Goal: Use online tool/utility: Utilize a website feature to perform a specific function

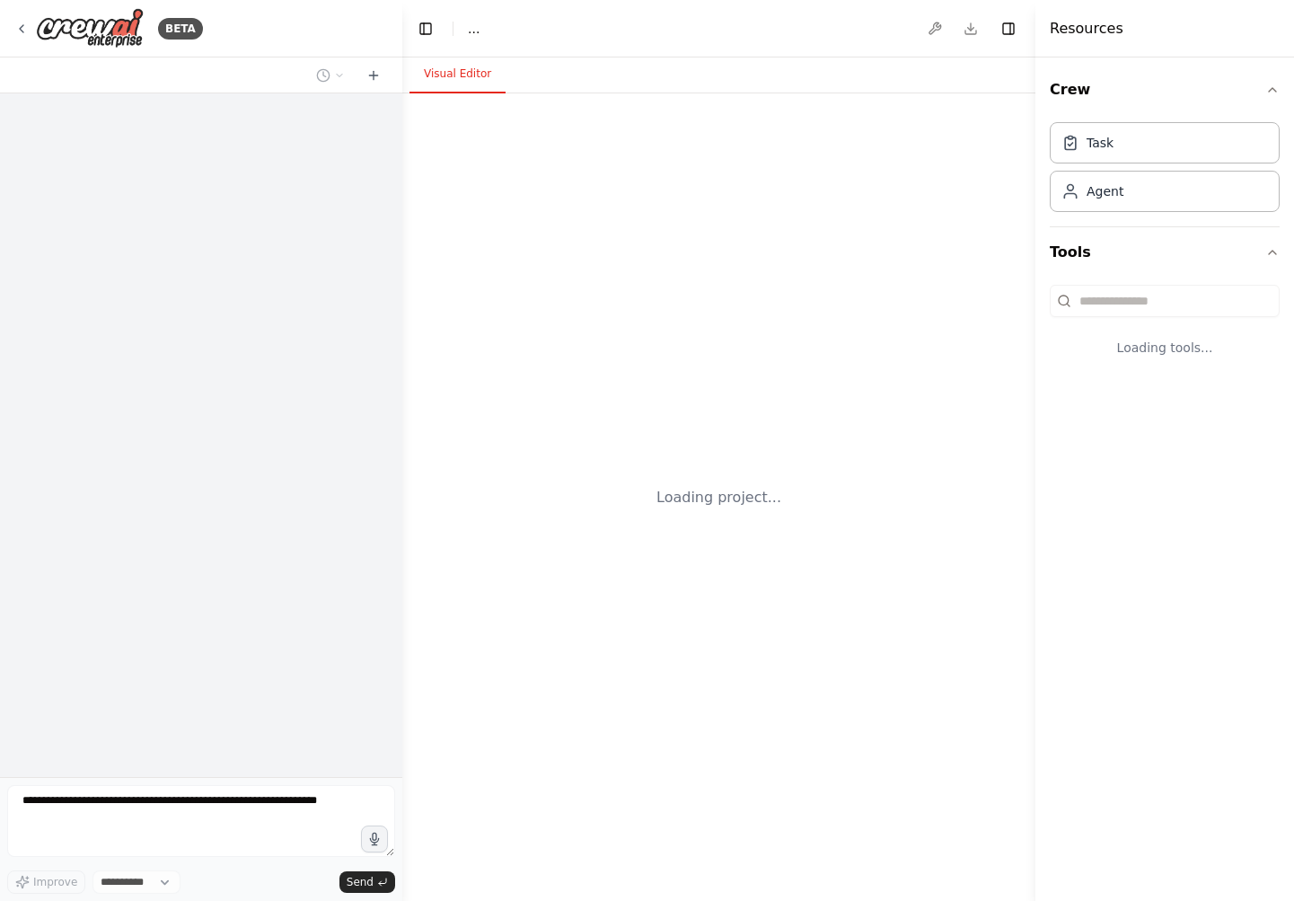
select select "****"
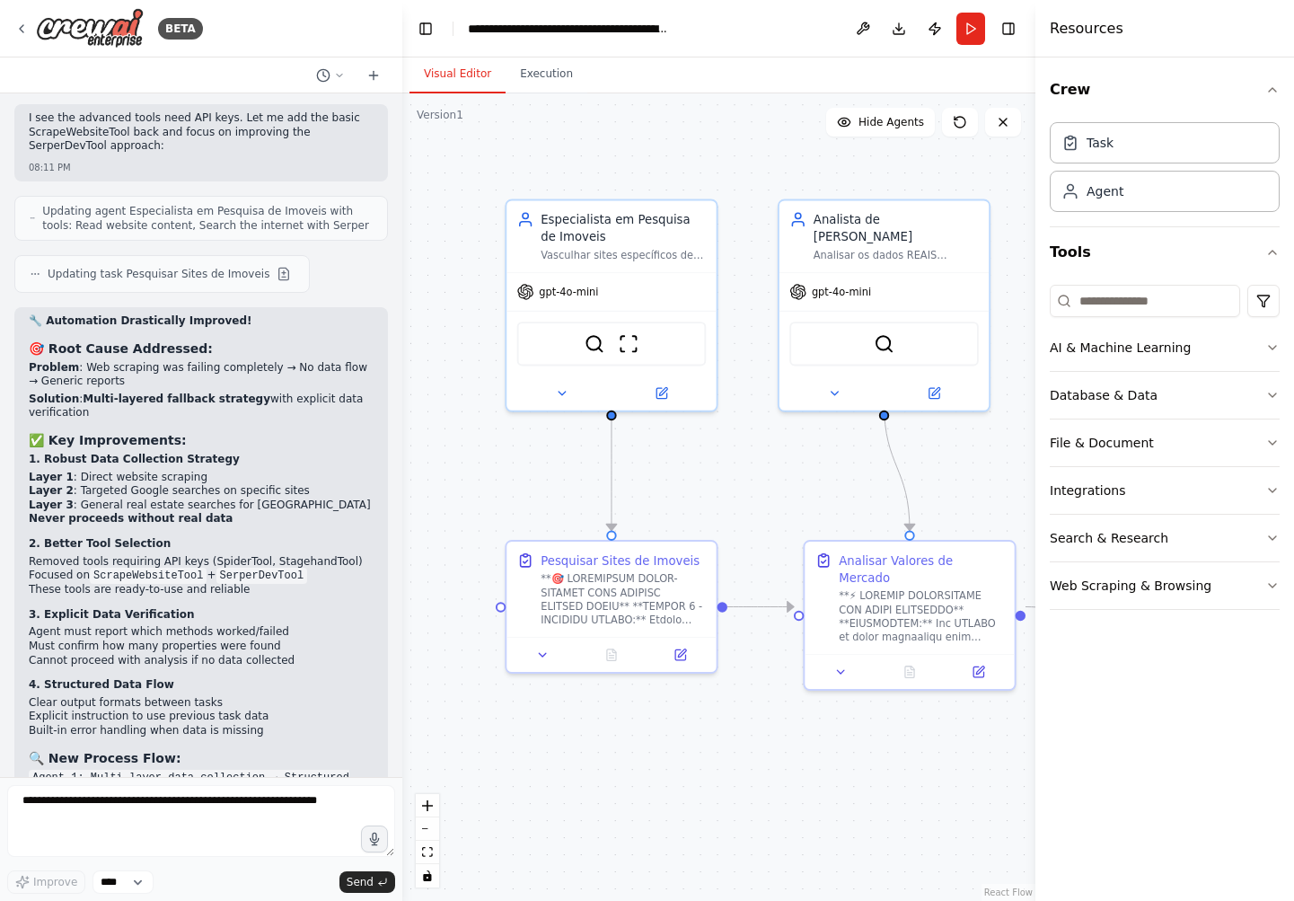
scroll to position [9107, 0]
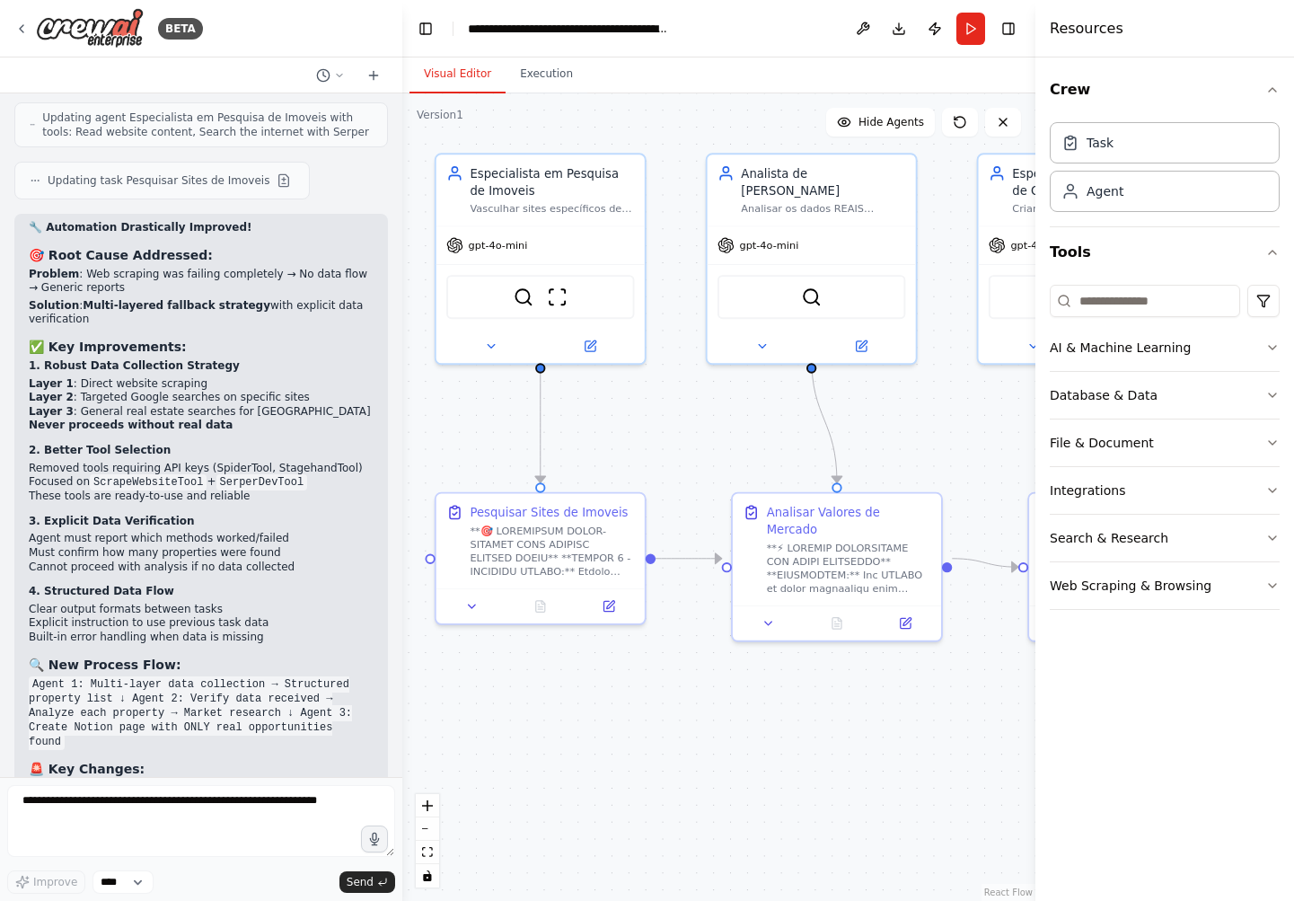
drag, startPoint x: 744, startPoint y: 490, endPoint x: 672, endPoint y: 443, distance: 86.2
click at [672, 443] on div ".deletable-edge-delete-btn { width: 20px; height: 20px; border: 0px solid #ffff…" at bounding box center [718, 496] width 633 height 807
click at [24, 23] on icon at bounding box center [21, 29] width 14 height 14
click at [16, 27] on icon at bounding box center [21, 29] width 14 height 14
click at [19, 29] on icon at bounding box center [21, 29] width 14 height 14
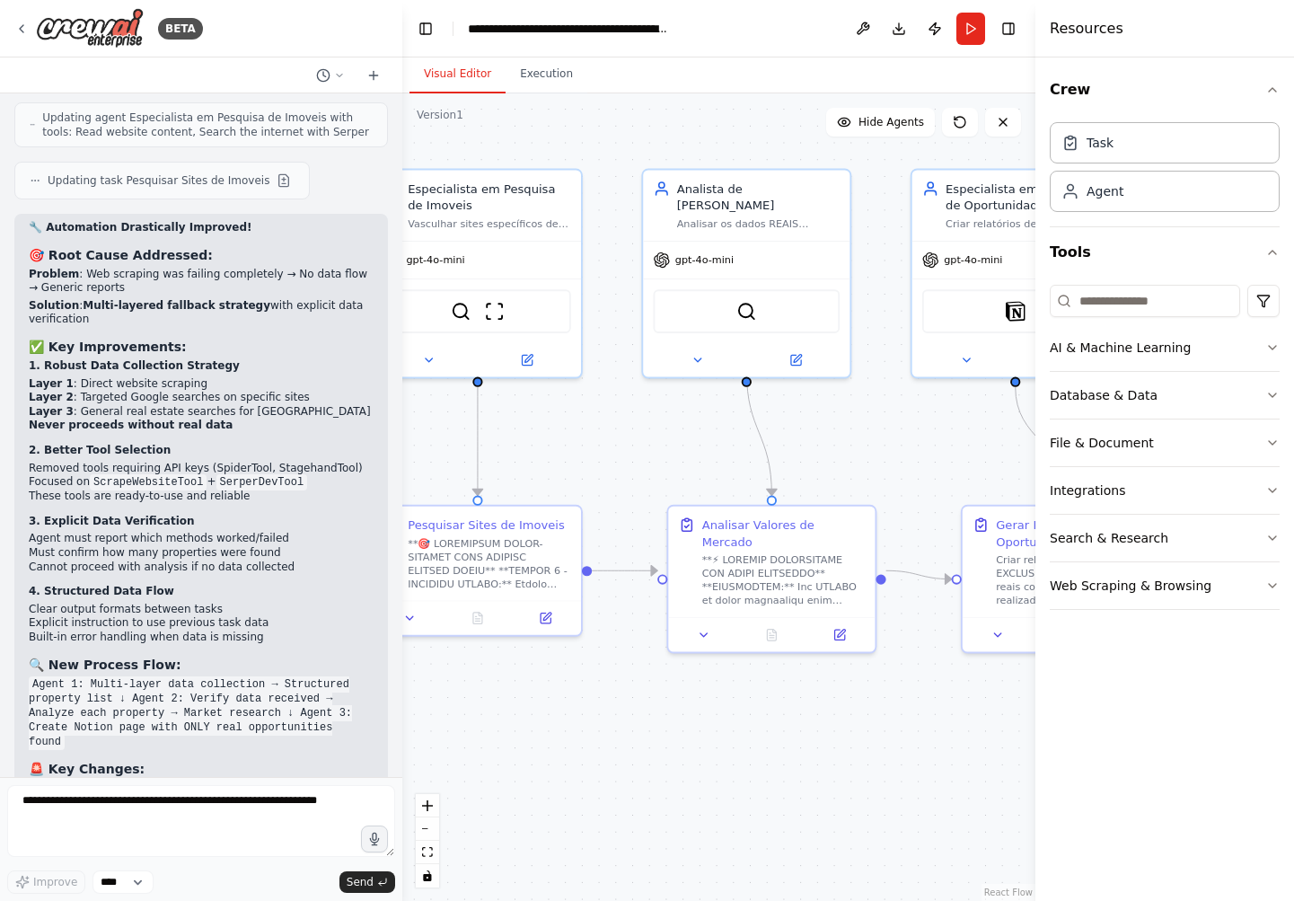
drag, startPoint x: 666, startPoint y: 721, endPoint x: 593, endPoint y: 732, distance: 74.4
click at [593, 732] on div ".deletable-edge-delete-btn { width: 20px; height: 20px; border: 0px solid #ffff…" at bounding box center [718, 496] width 633 height 807
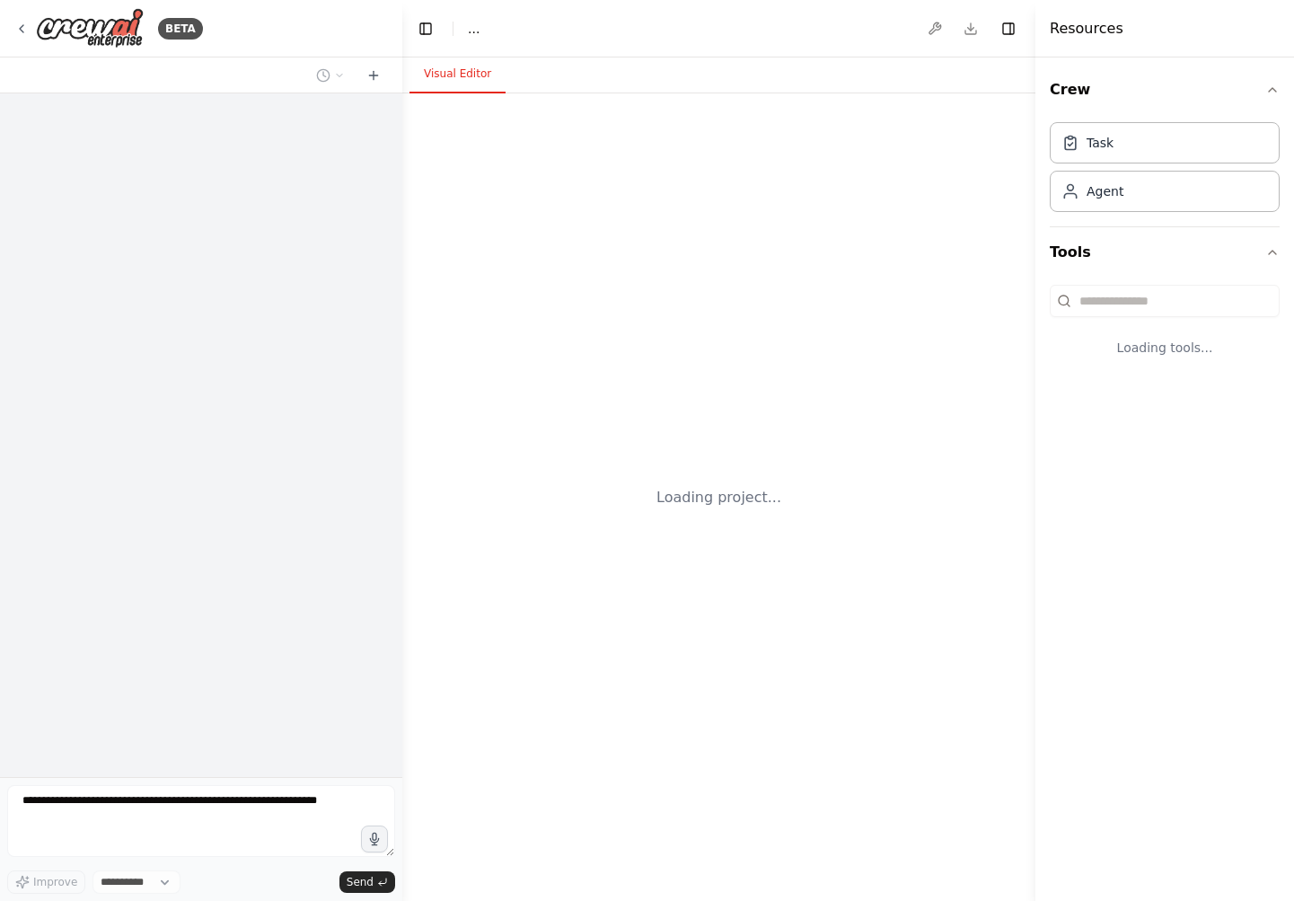
select select "****"
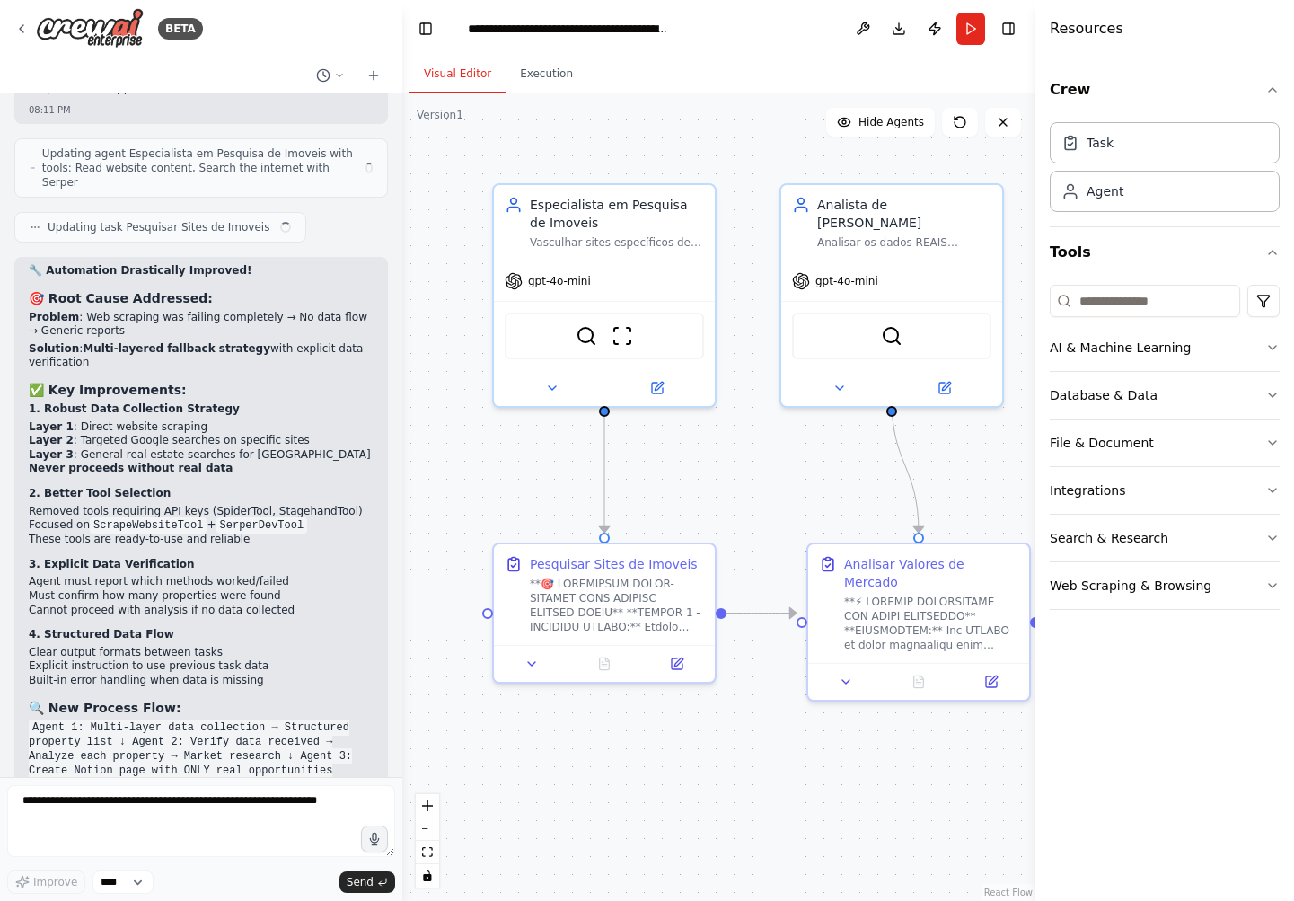
scroll to position [9107, 0]
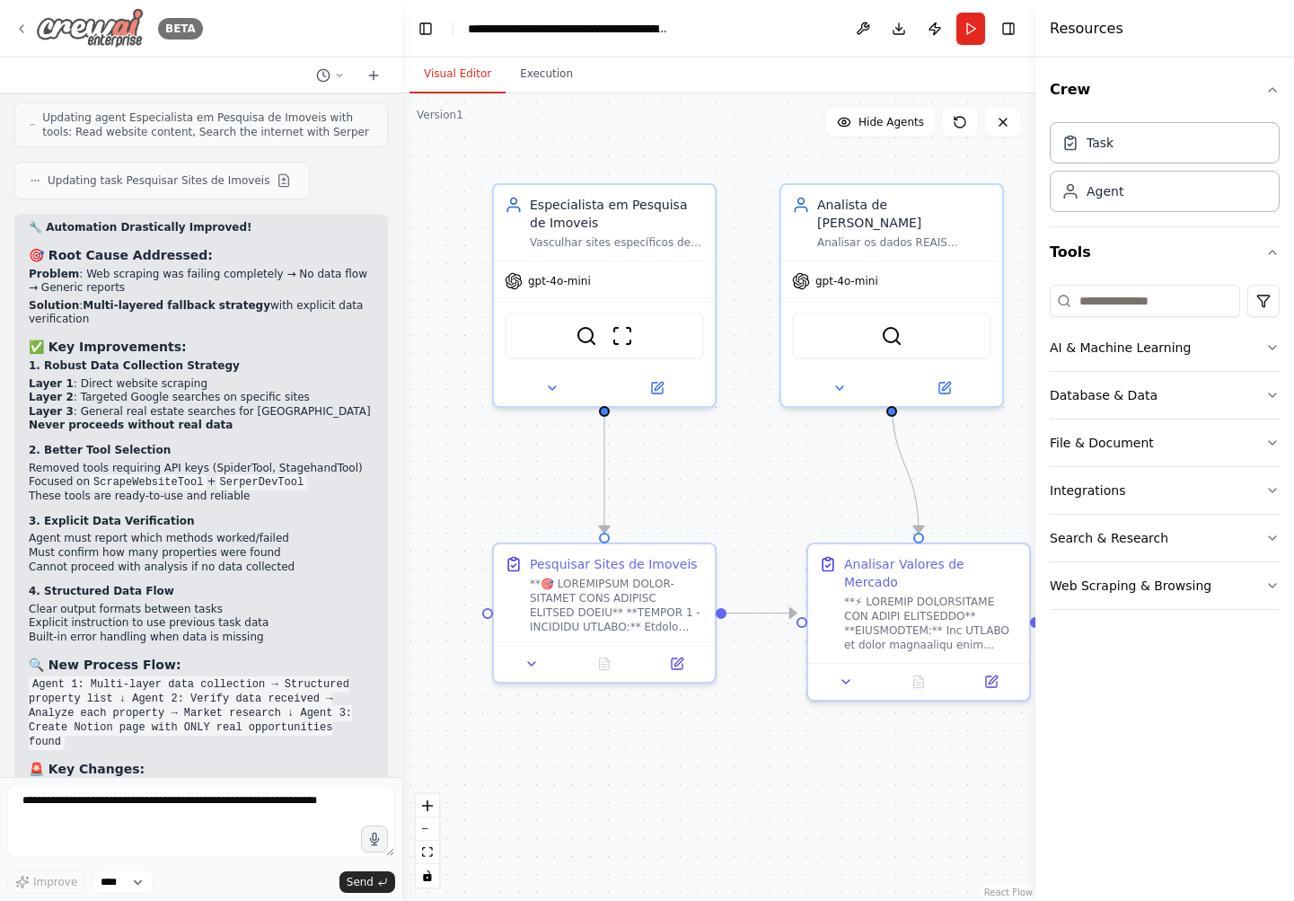
click at [21, 24] on icon at bounding box center [21, 29] width 14 height 14
click at [17, 24] on icon at bounding box center [21, 29] width 14 height 14
click at [25, 28] on icon at bounding box center [21, 29] width 14 height 14
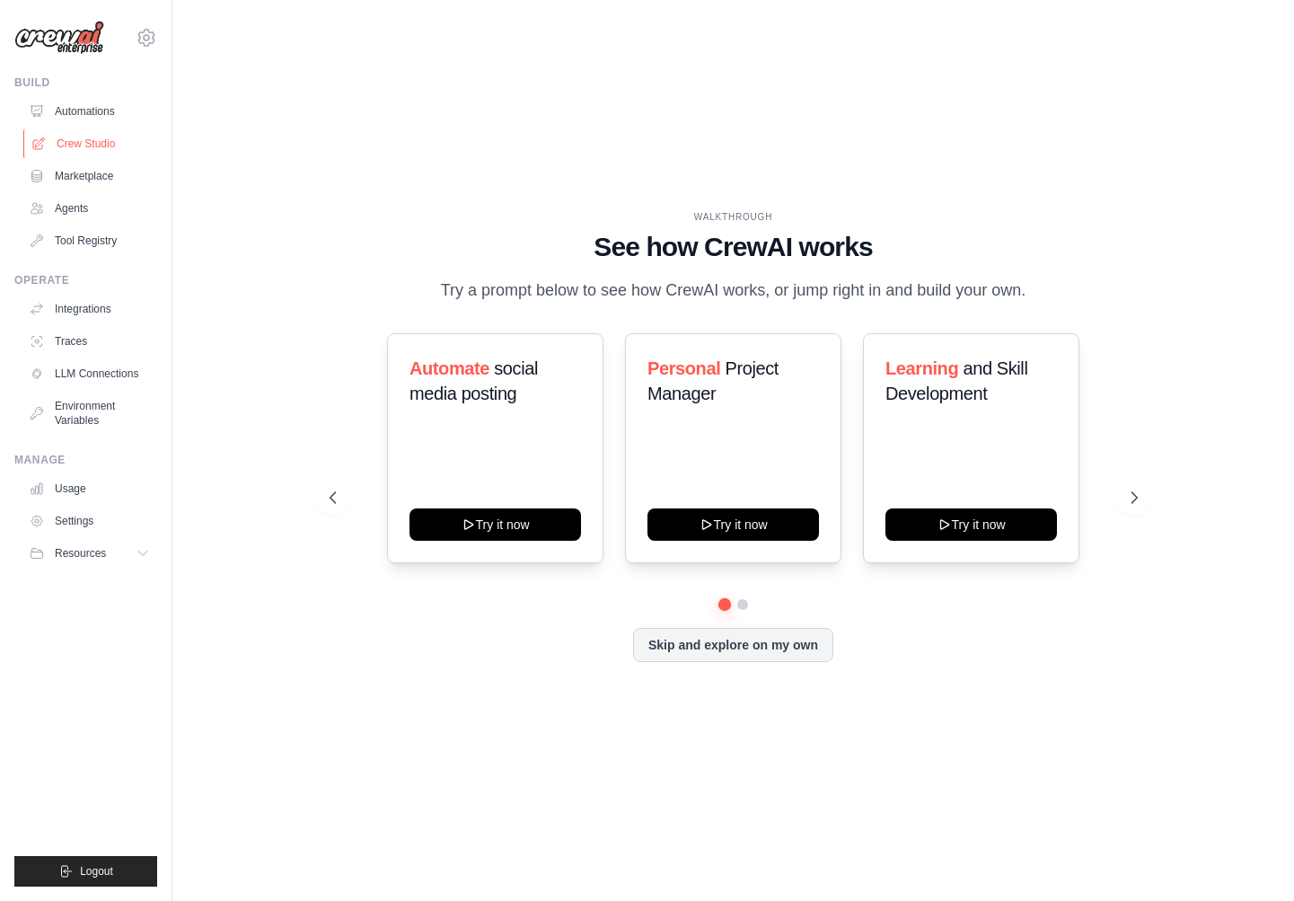
click at [64, 133] on link "Crew Studio" at bounding box center [91, 143] width 136 height 29
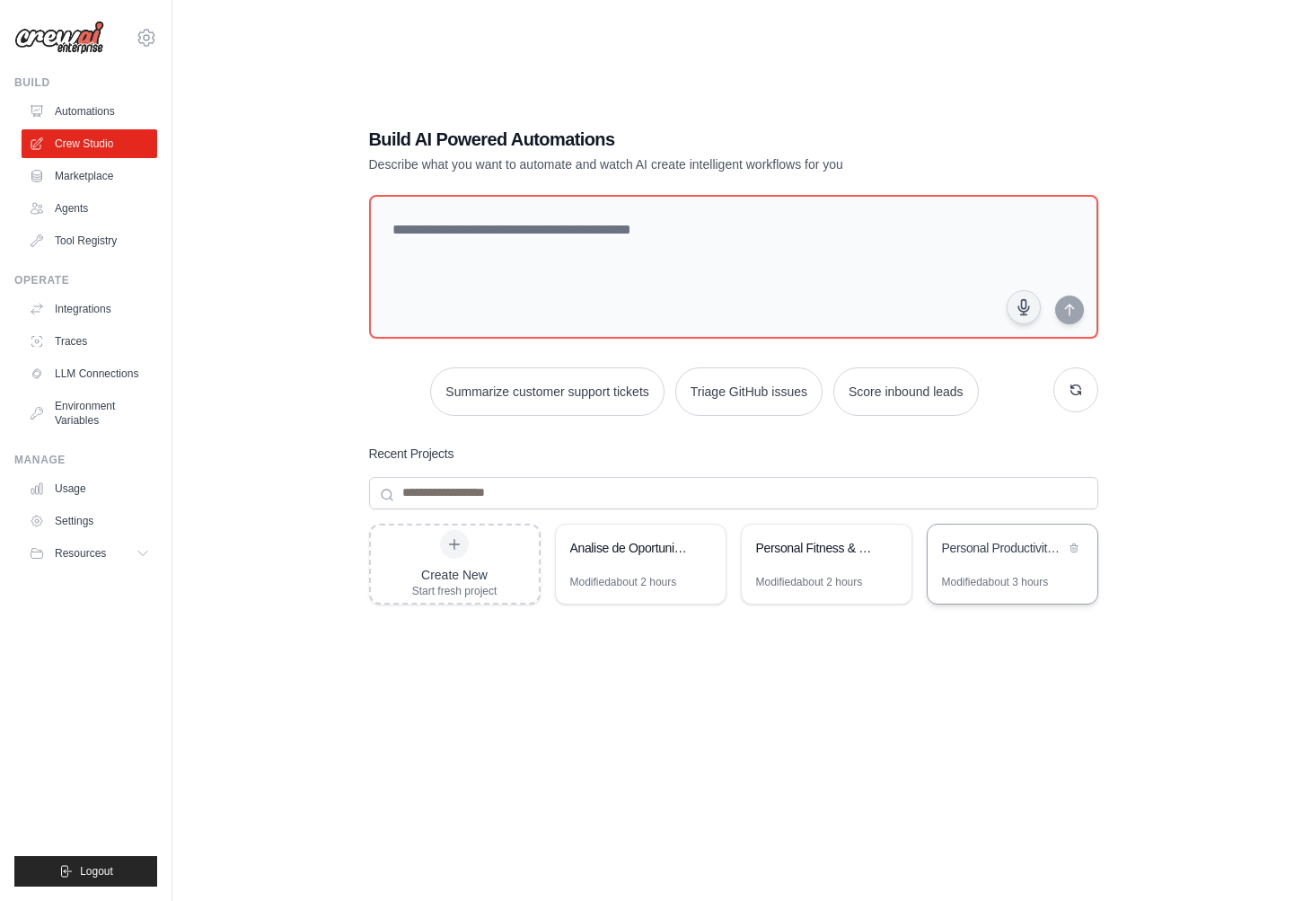
click at [993, 566] on div "Personal Productivity Assistant" at bounding box center [1013, 550] width 170 height 50
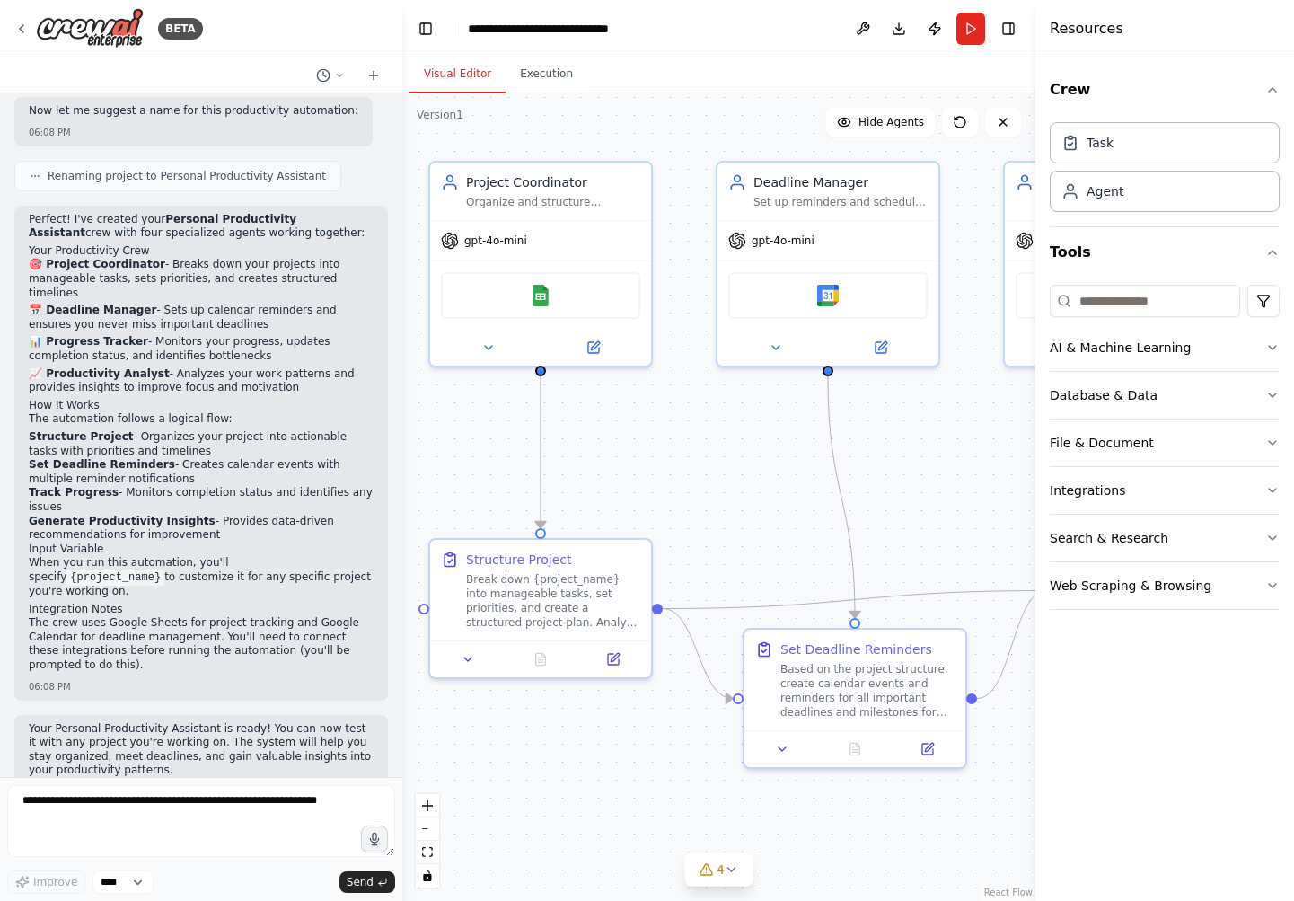
scroll to position [1161, 0]
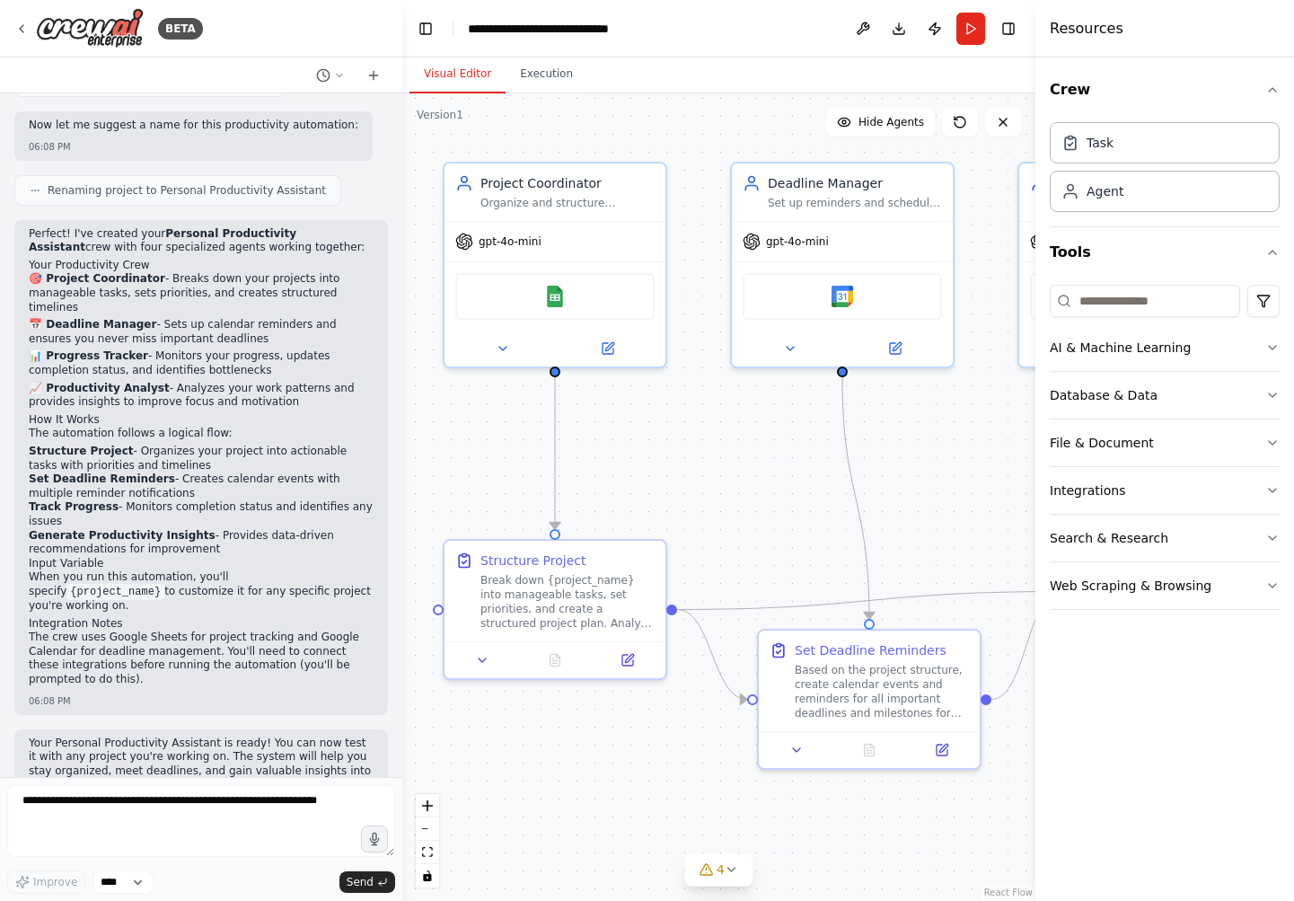
drag, startPoint x: 505, startPoint y: 498, endPoint x: 456, endPoint y: 477, distance: 53.1
click at [456, 477] on div ".deletable-edge-delete-btn { width: 20px; height: 20px; border: 0px solid #ffff…" at bounding box center [718, 496] width 633 height 807
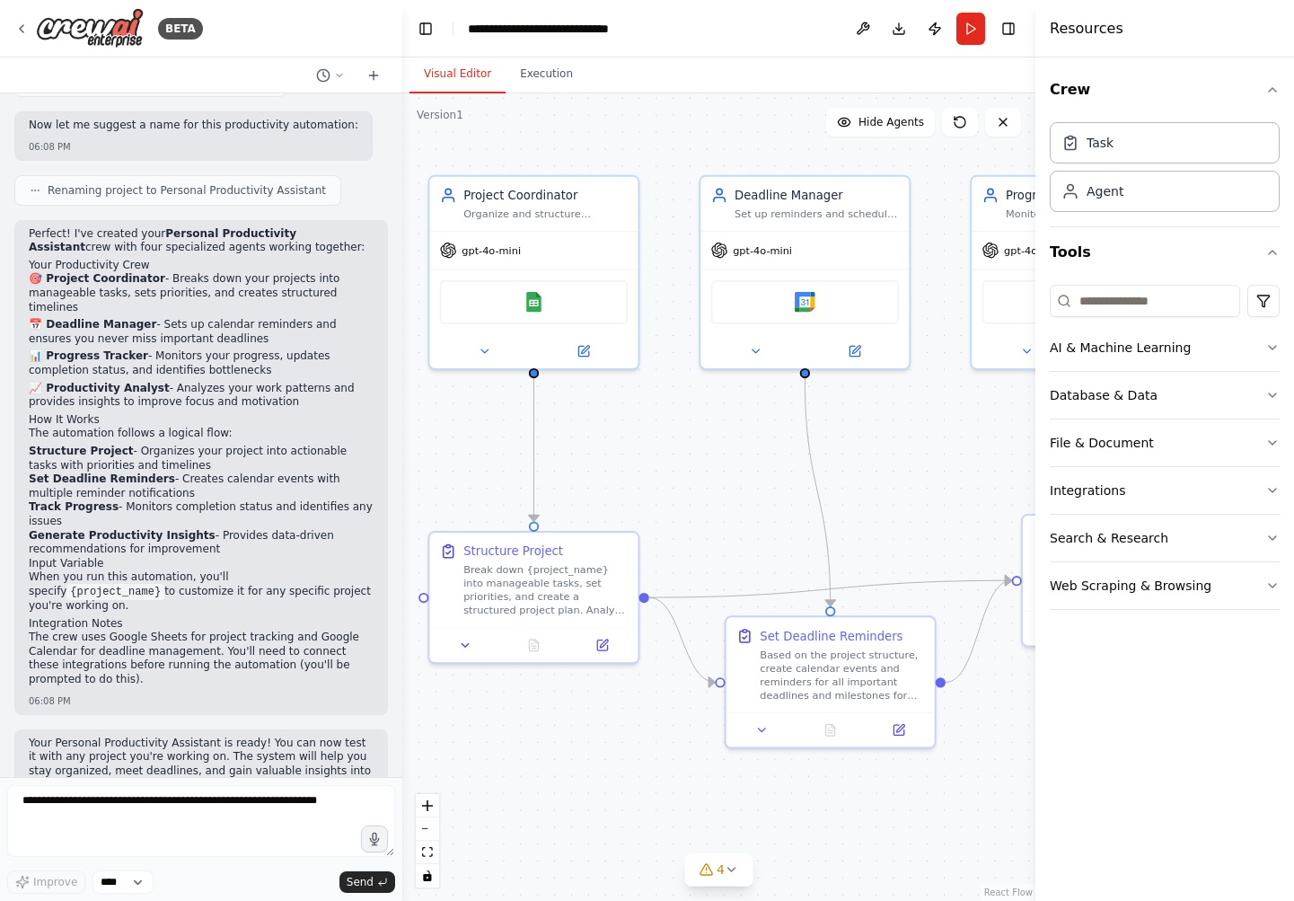
drag, startPoint x: 699, startPoint y: 423, endPoint x: 679, endPoint y: 422, distance: 19.8
click at [679, 422] on div ".deletable-edge-delete-btn { width: 20px; height: 20px; border: 0px solid #ffff…" at bounding box center [718, 496] width 633 height 807
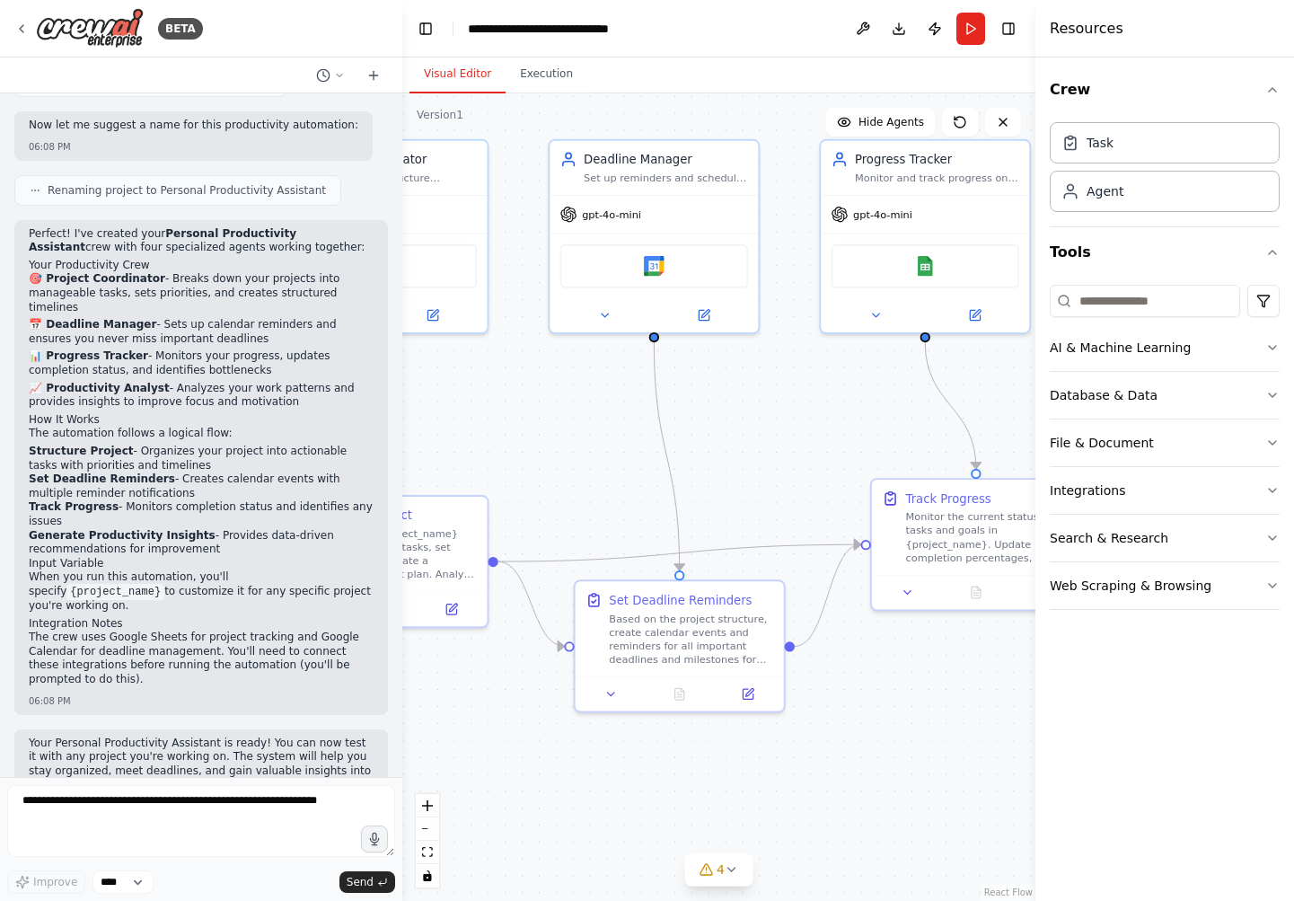
drag, startPoint x: 689, startPoint y: 449, endPoint x: 528, endPoint y: 410, distance: 165.3
click at [528, 410] on div ".deletable-edge-delete-btn { width: 20px; height: 20px; border: 0px solid #ffff…" at bounding box center [718, 496] width 633 height 807
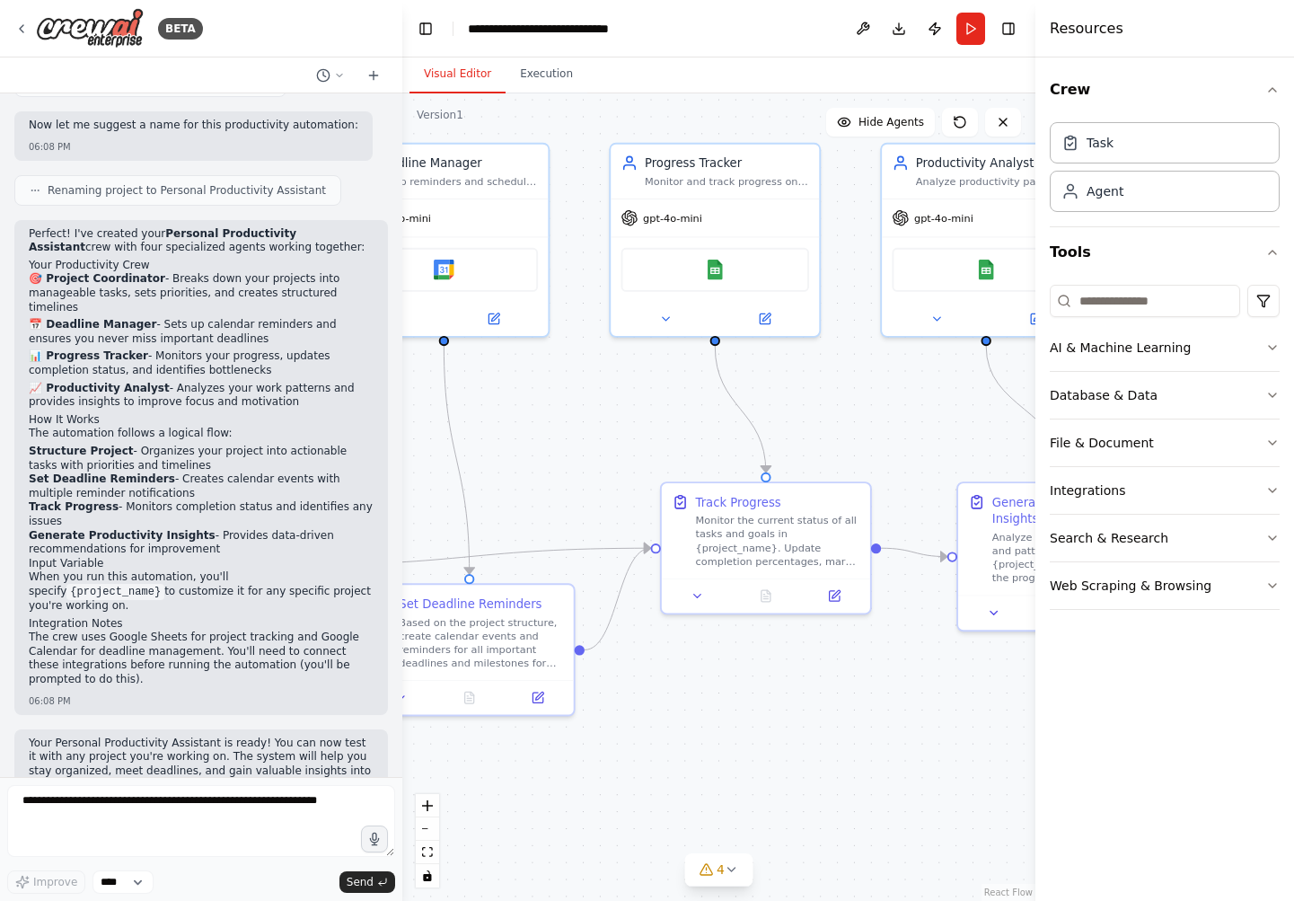
drag, startPoint x: 831, startPoint y: 419, endPoint x: 622, endPoint y: 423, distance: 209.3
click at [622, 423] on div ".deletable-edge-delete-btn { width: 20px; height: 20px; border: 0px solid #ffff…" at bounding box center [718, 496] width 633 height 807
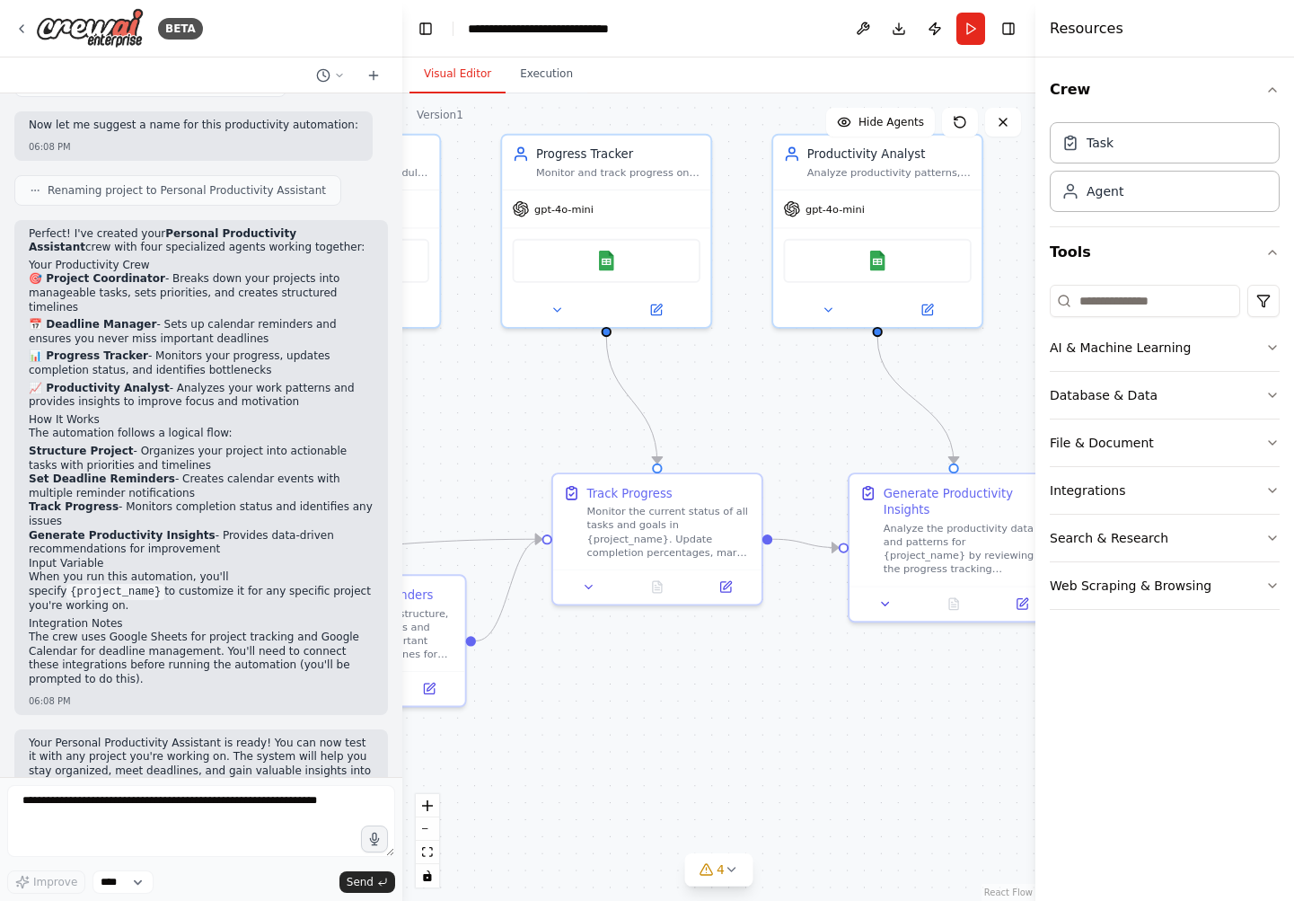
drag, startPoint x: 622, startPoint y: 423, endPoint x: 503, endPoint y: 414, distance: 118.9
click at [503, 414] on div ".deletable-edge-delete-btn { width: 20px; height: 20px; border: 0px solid #ffff…" at bounding box center [718, 496] width 633 height 807
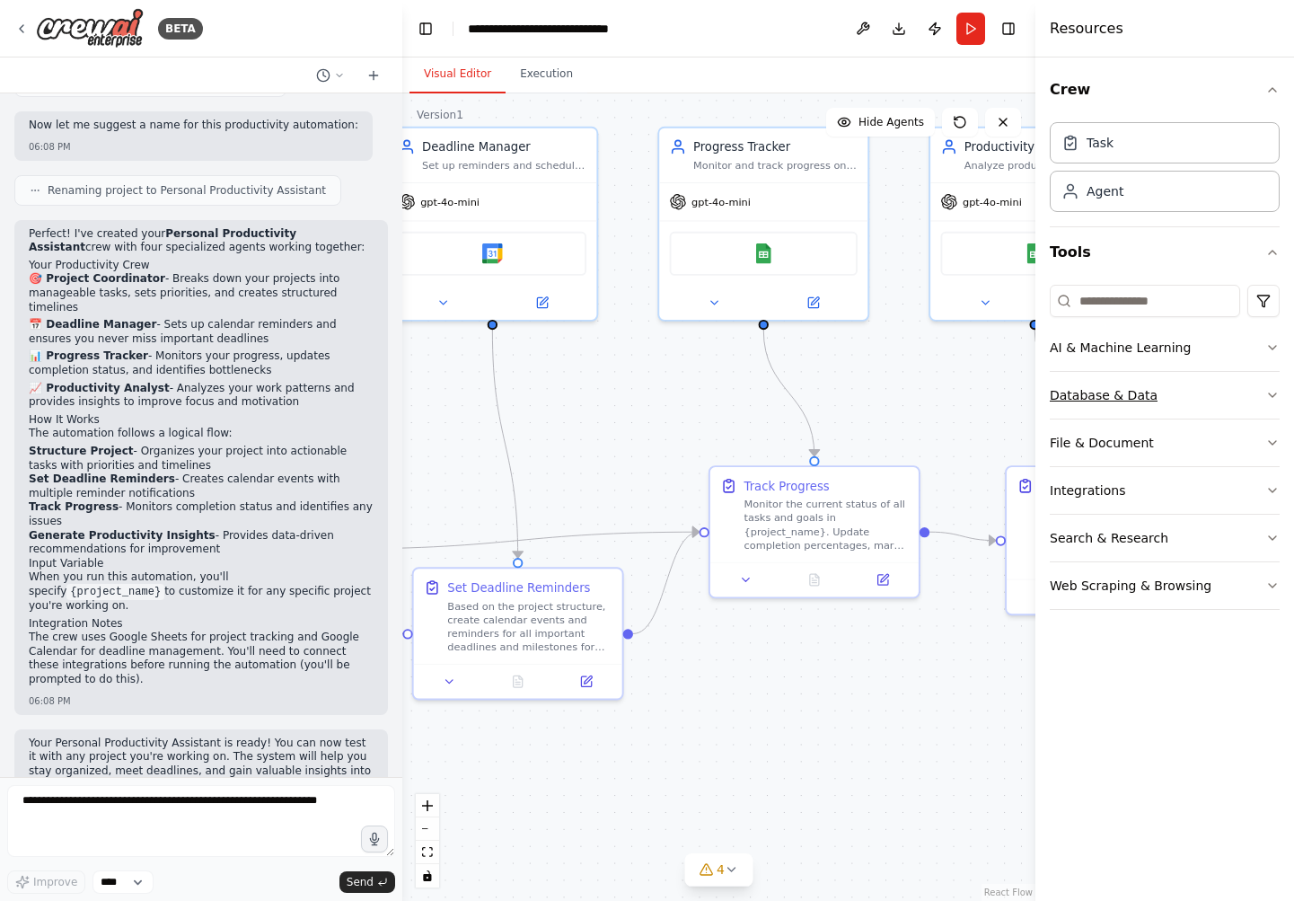
drag, startPoint x: 750, startPoint y: 394, endPoint x: 1110, endPoint y: 398, distance: 360.2
click at [1110, 398] on div "BETA Create a crew that helps organize your personal projects, sets reminders f…" at bounding box center [647, 450] width 1294 height 901
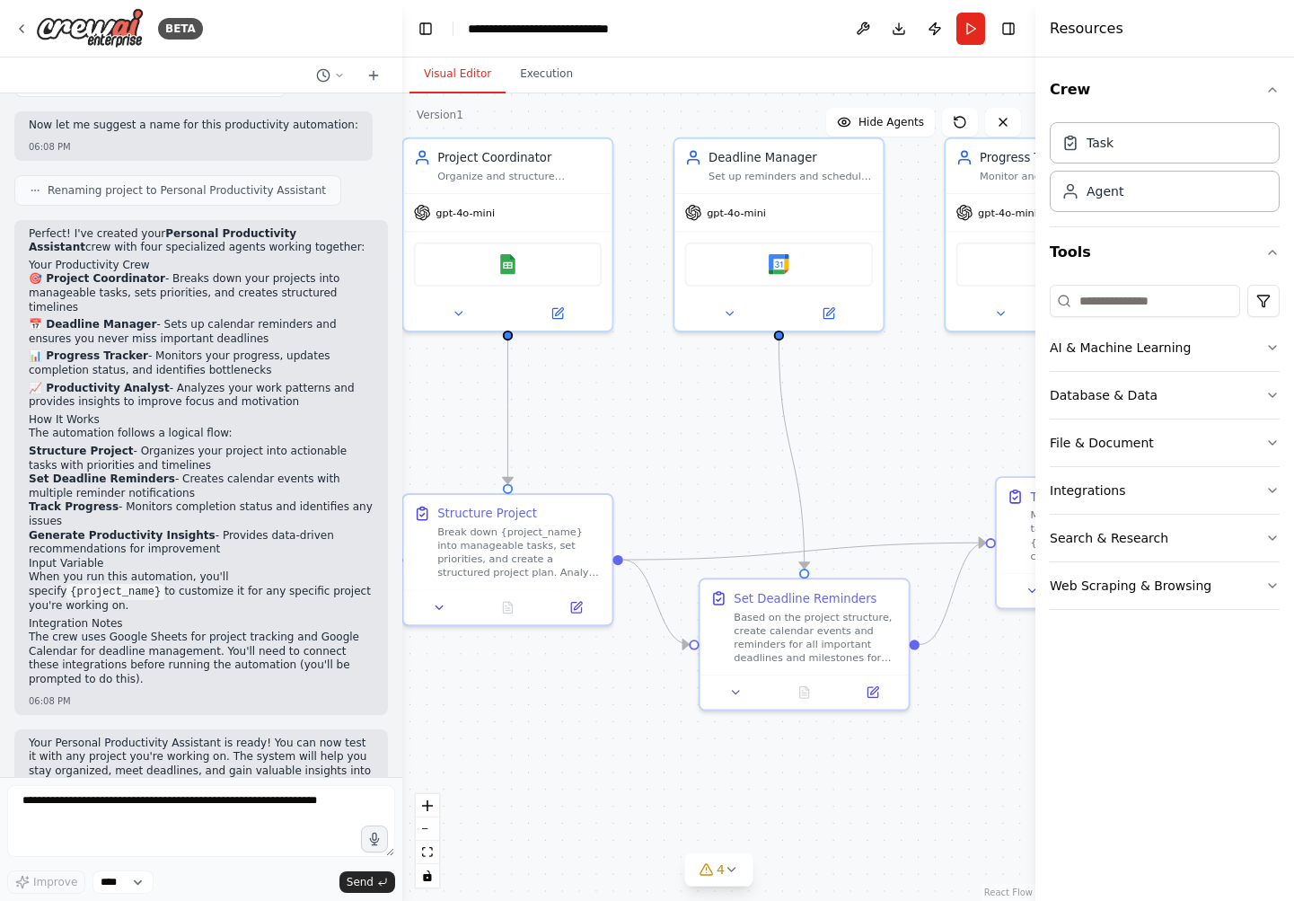
drag, startPoint x: 583, startPoint y: 423, endPoint x: 676, endPoint y: 423, distance: 93.4
click at [676, 423] on div ".deletable-edge-delete-btn { width: 20px; height: 20px; border: 0px solid #ffff…" at bounding box center [718, 496] width 633 height 807
click at [503, 270] on img at bounding box center [508, 261] width 21 height 21
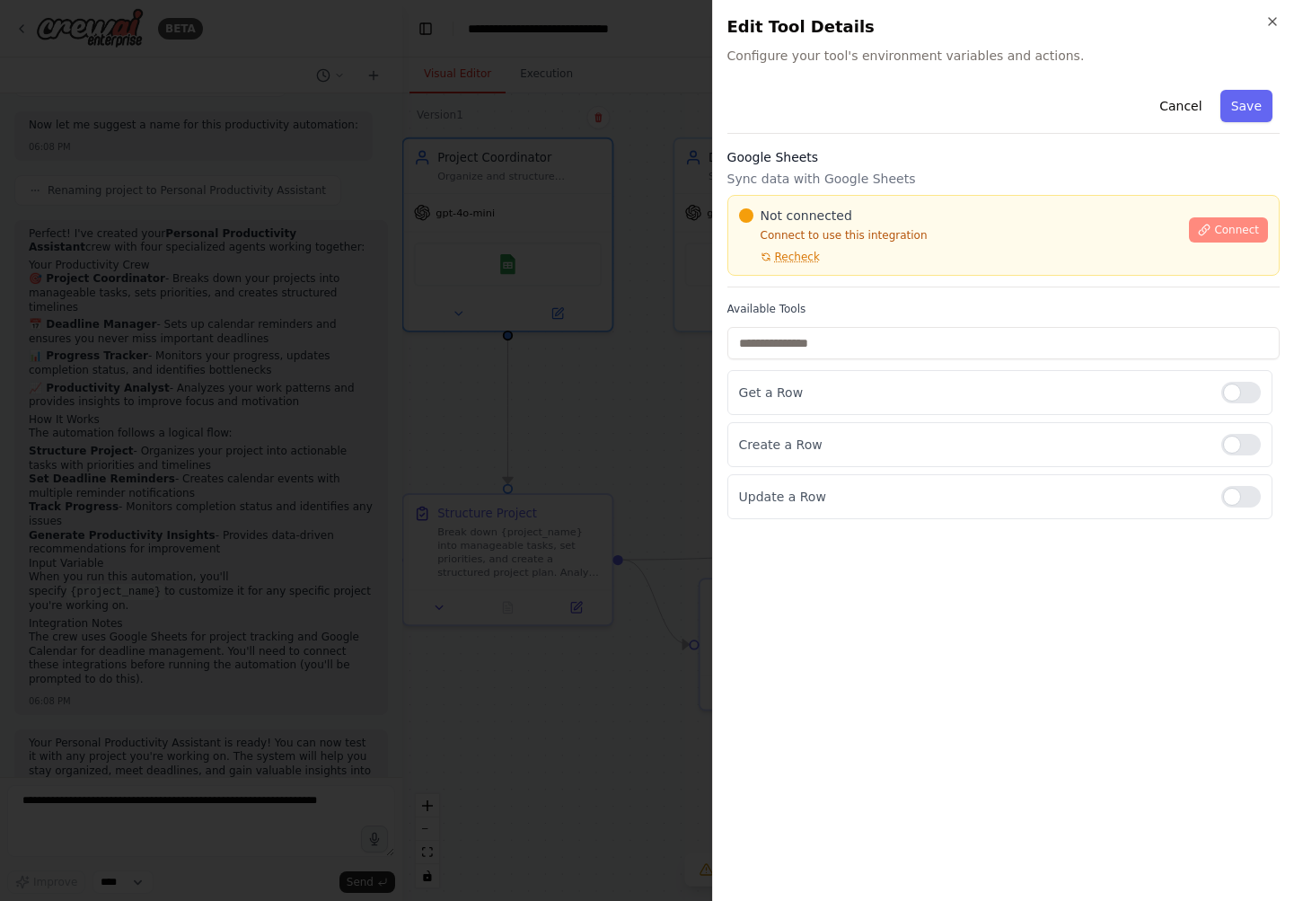
click at [1213, 230] on button "Connect" at bounding box center [1228, 229] width 79 height 25
click at [970, 274] on div "Not connected Connect to use this integration Recheck Connect" at bounding box center [1004, 235] width 552 height 81
click at [957, 269] on div "Not connected Connect to use this integration Recheck Connect" at bounding box center [1004, 235] width 552 height 81
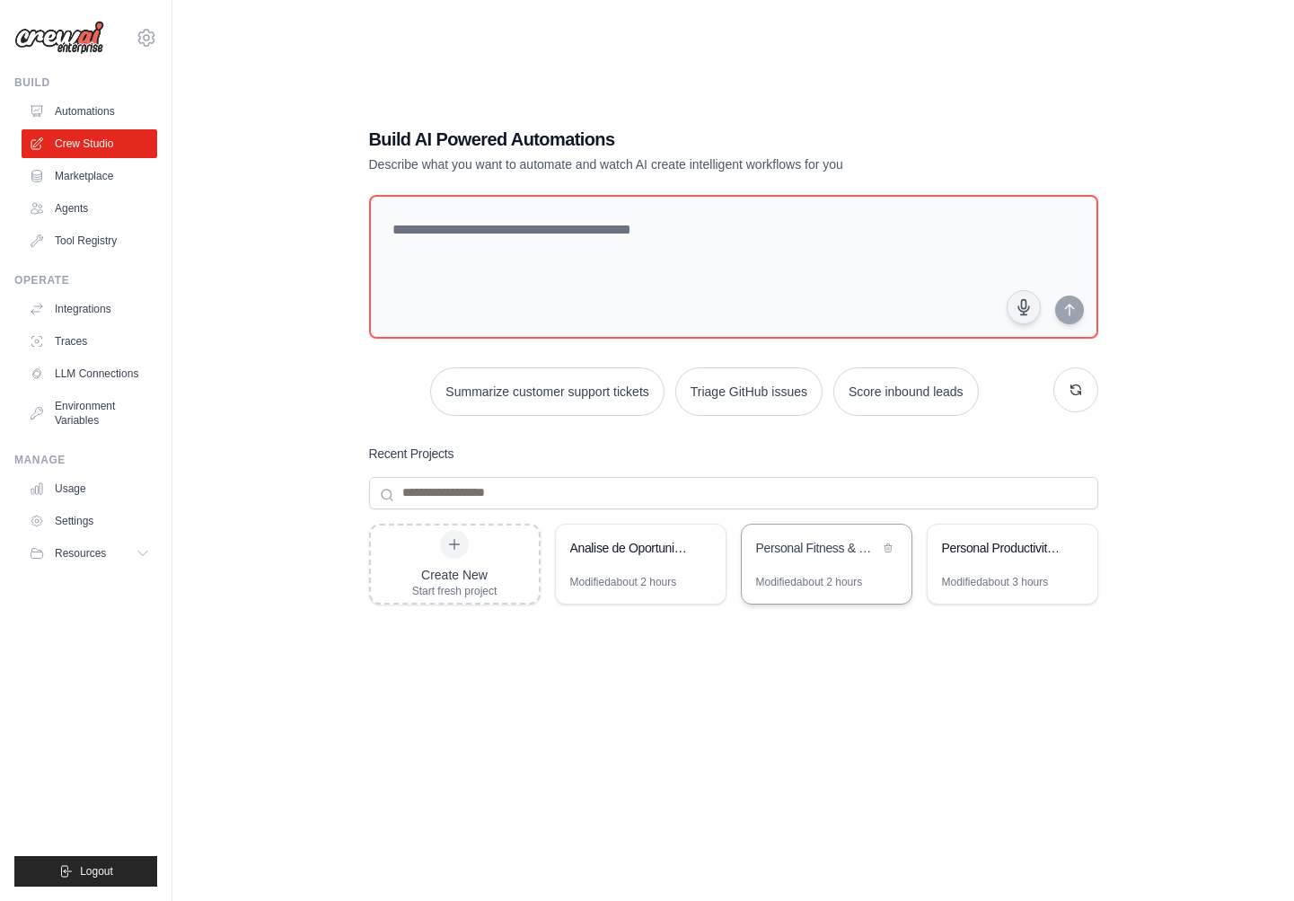
click at [781, 547] on div "Personal Fitness & Health Tracking System" at bounding box center [817, 548] width 123 height 18
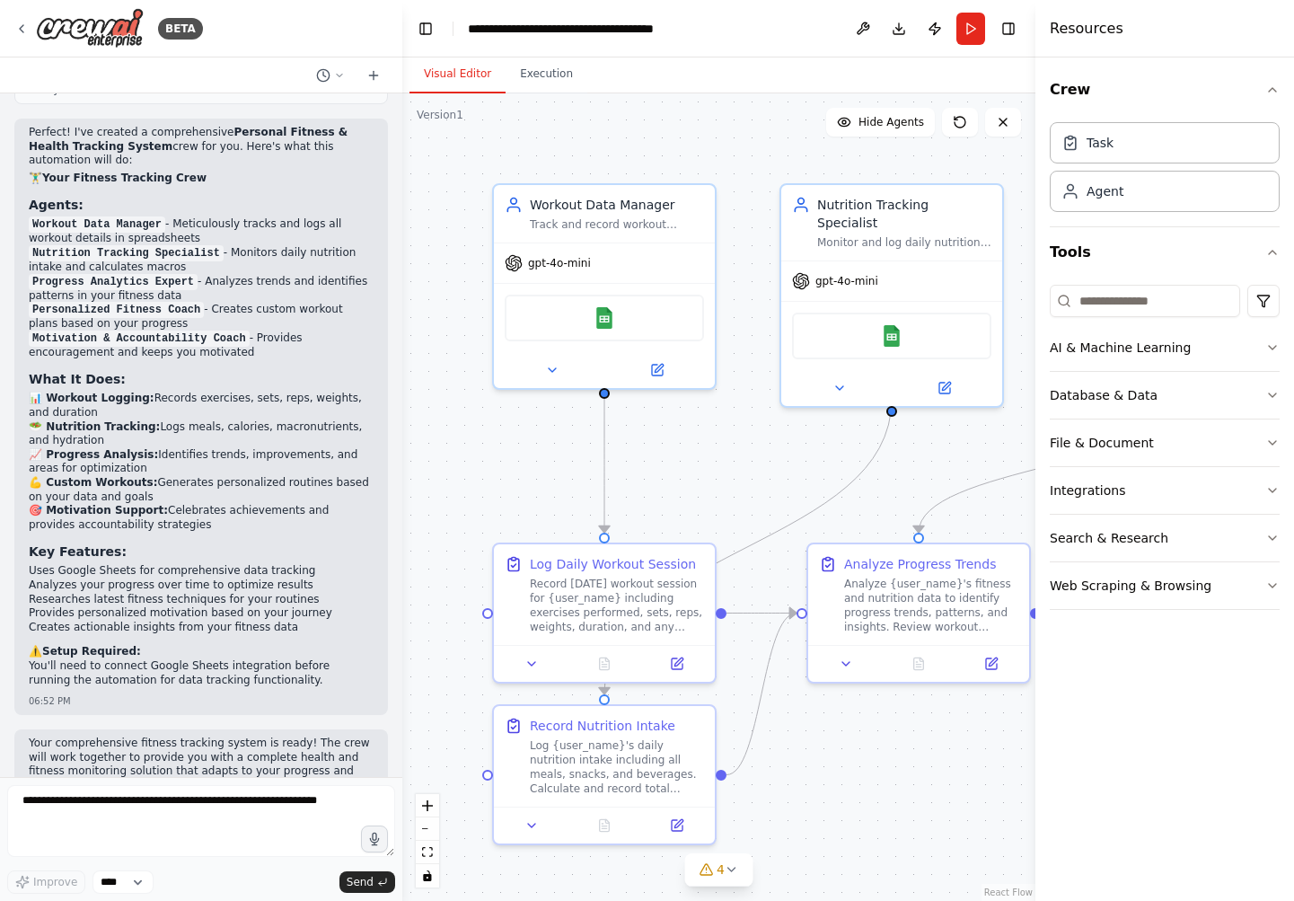
scroll to position [1445, 0]
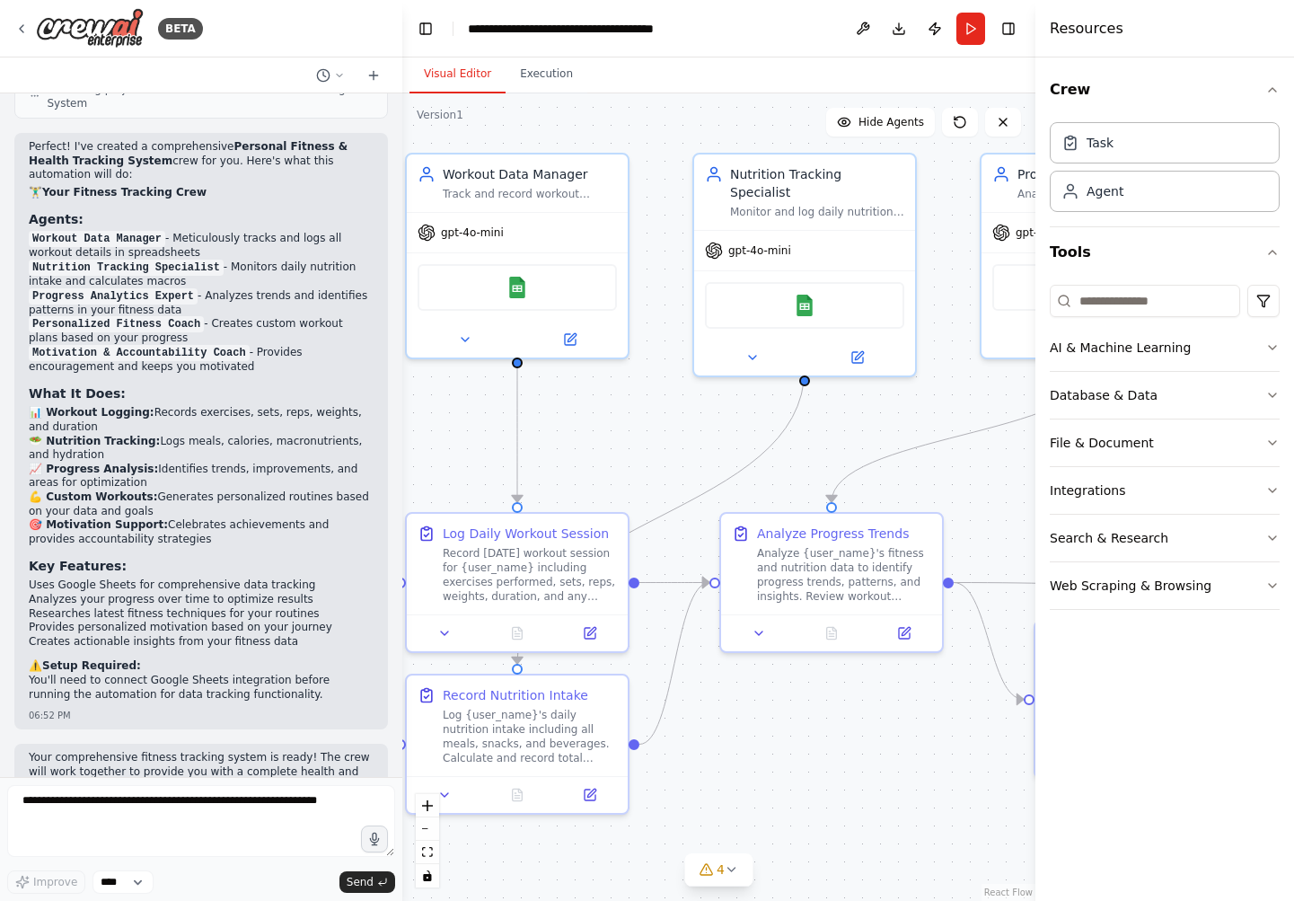
drag, startPoint x: 785, startPoint y: 460, endPoint x: 692, endPoint y: 429, distance: 98.3
click at [692, 429] on div ".deletable-edge-delete-btn { width: 20px; height: 20px; border: 0px solid #ffff…" at bounding box center [718, 496] width 633 height 807
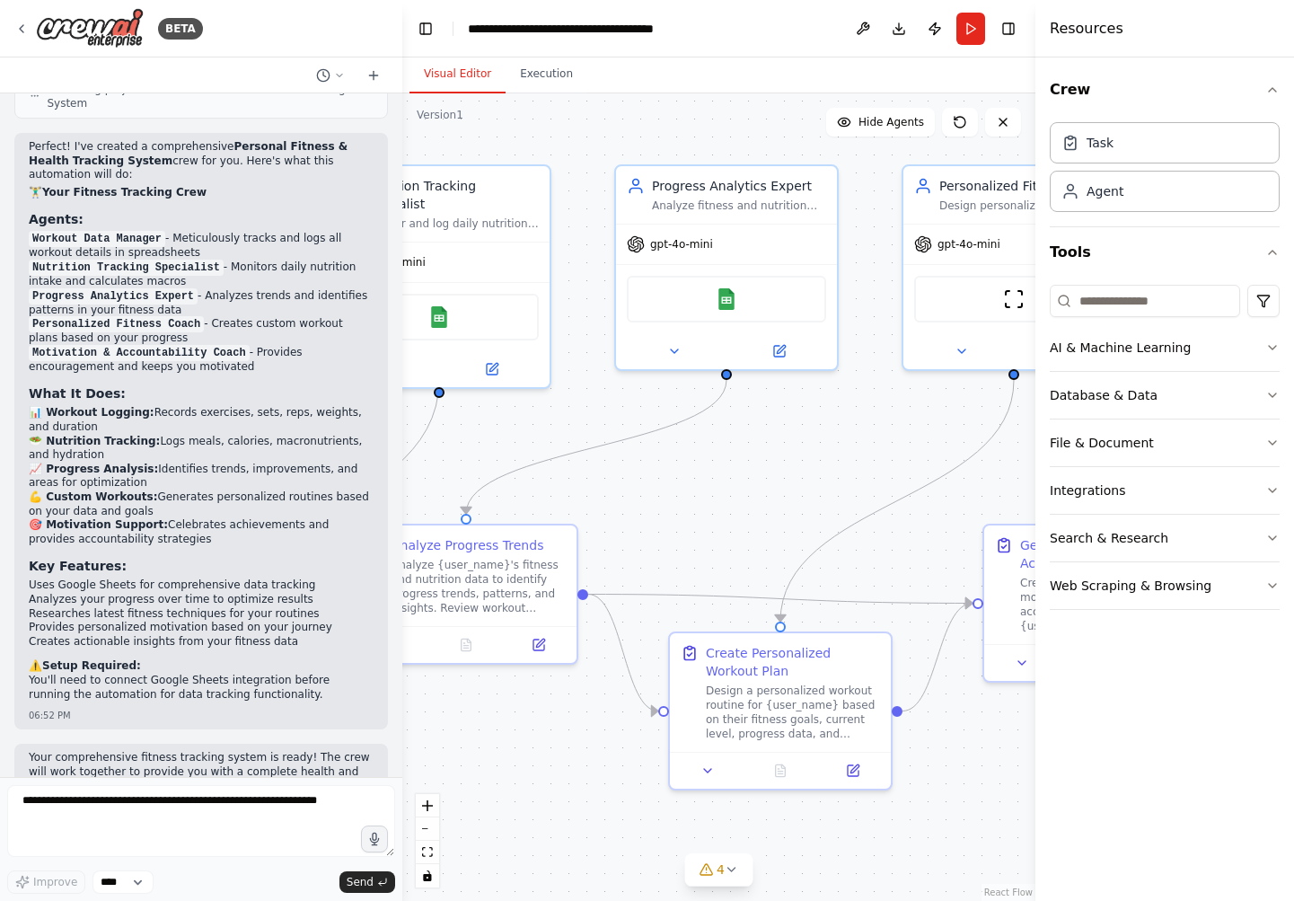
drag, startPoint x: 926, startPoint y: 392, endPoint x: 567, endPoint y: 403, distance: 359.5
click at [567, 403] on div ".deletable-edge-delete-btn { width: 20px; height: 20px; border: 0px solid #ffff…" at bounding box center [718, 496] width 633 height 807
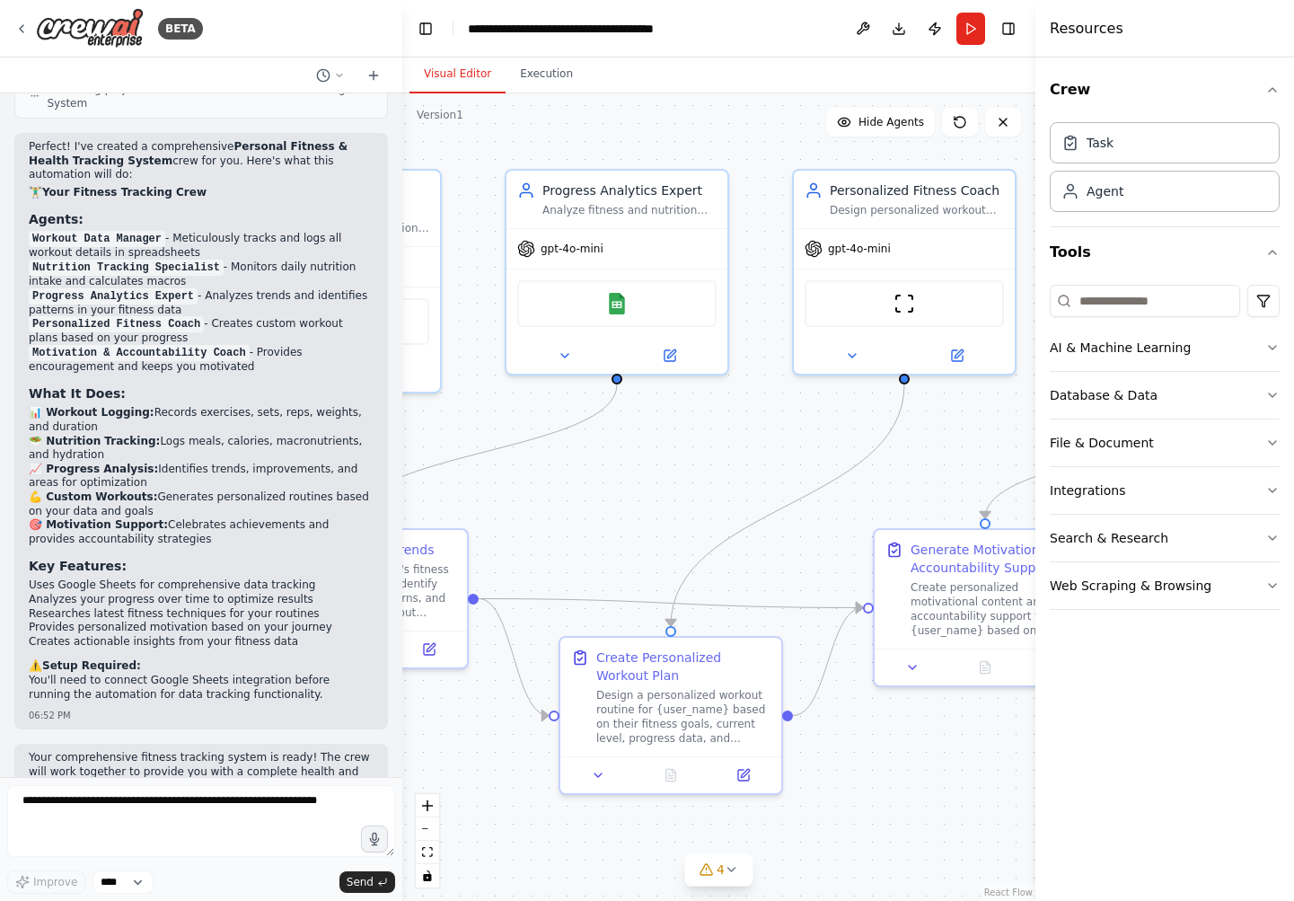
drag, startPoint x: 842, startPoint y: 419, endPoint x: 717, endPoint y: 423, distance: 125.8
click at [717, 423] on div ".deletable-edge-delete-btn { width: 20px; height: 20px; border: 0px solid #ffff…" at bounding box center [718, 496] width 633 height 807
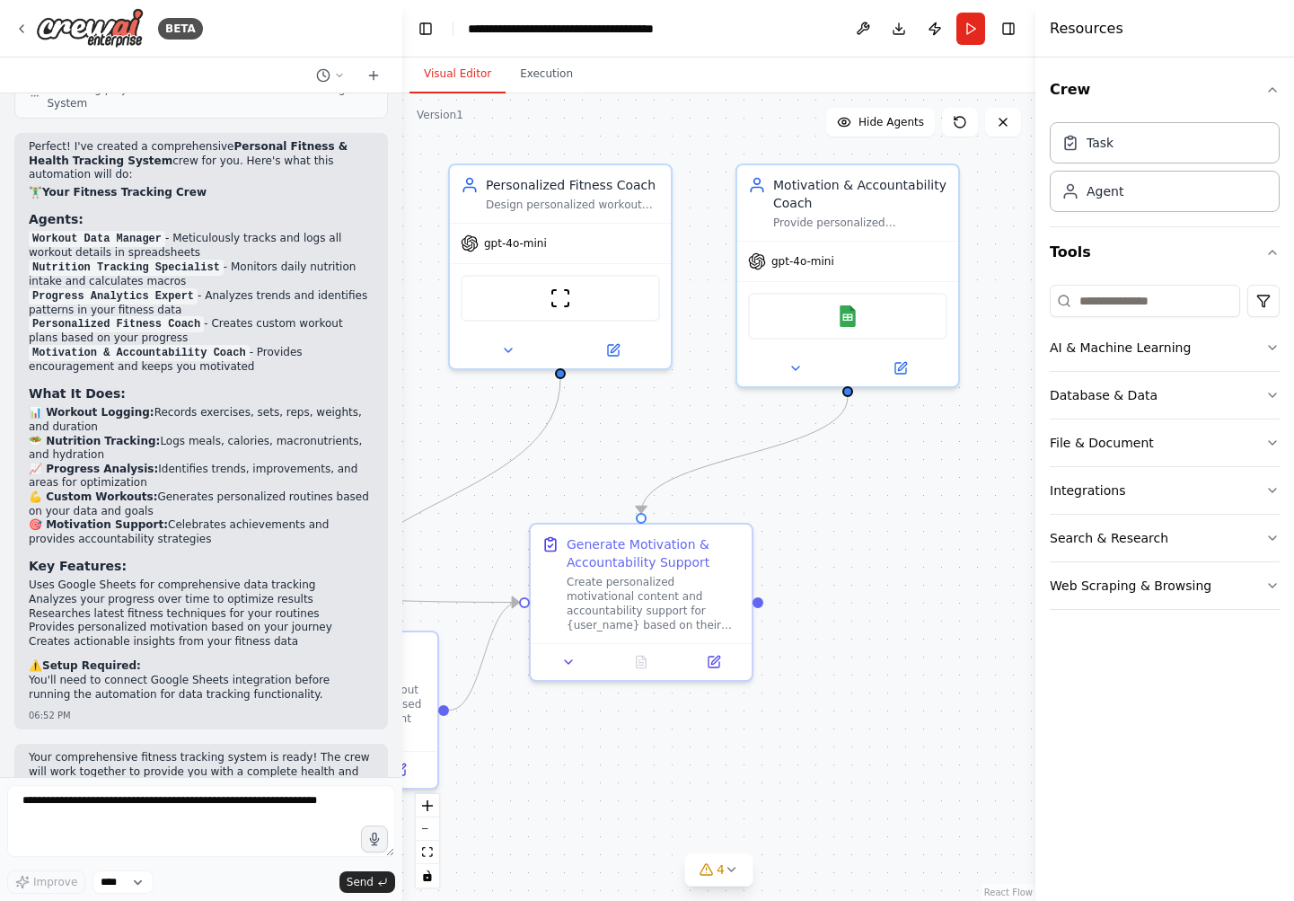
drag, startPoint x: 782, startPoint y: 400, endPoint x: 453, endPoint y: 394, distance: 329.7
click at [453, 394] on div ".deletable-edge-delete-btn { width: 20px; height: 20px; border: 0px solid #ffff…" at bounding box center [718, 496] width 633 height 807
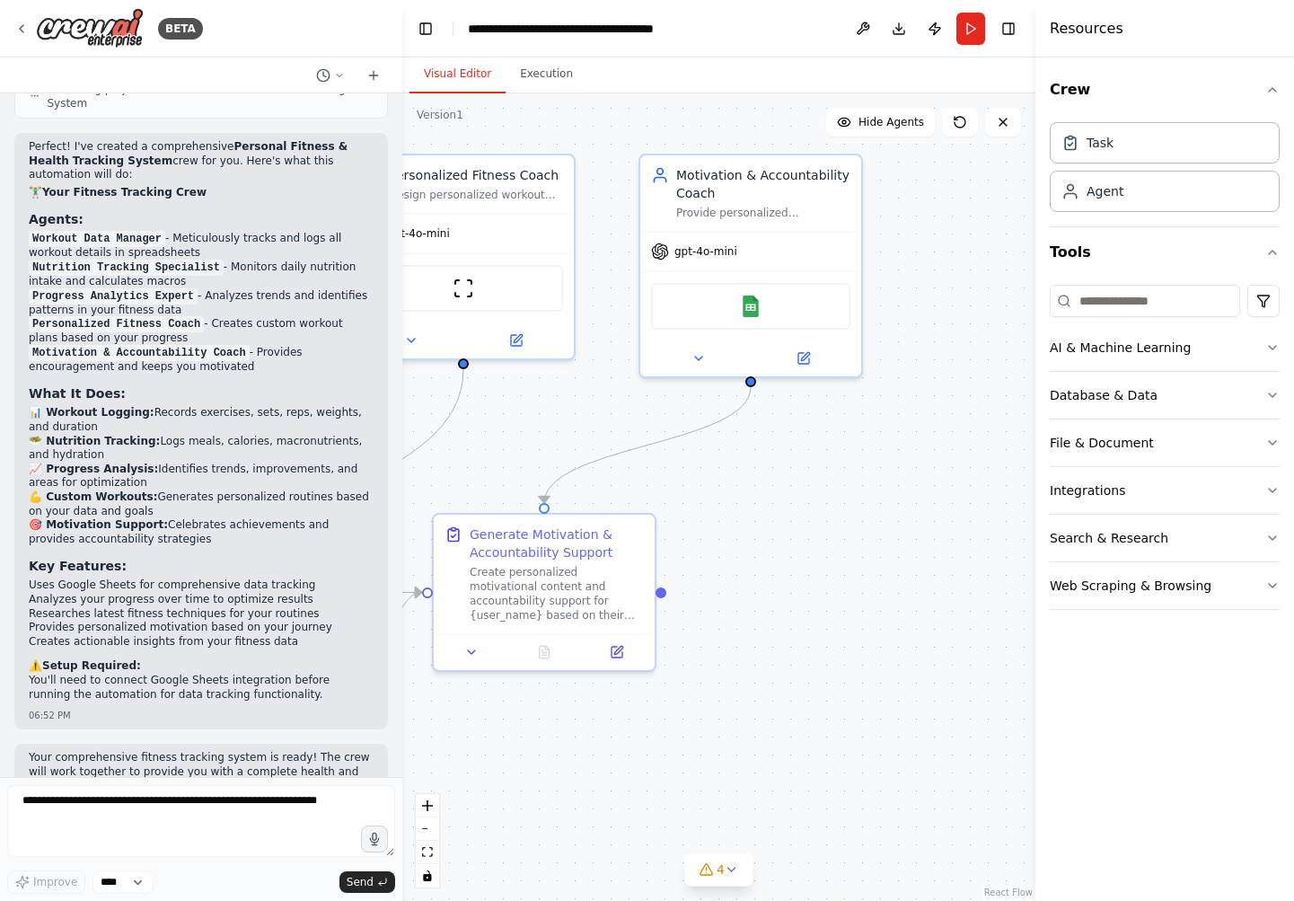
drag, startPoint x: 833, startPoint y: 434, endPoint x: 728, endPoint y: 424, distance: 105.5
click at [728, 424] on div ".deletable-edge-delete-btn { width: 20px; height: 20px; border: 0px solid #ffff…" at bounding box center [718, 496] width 633 height 807
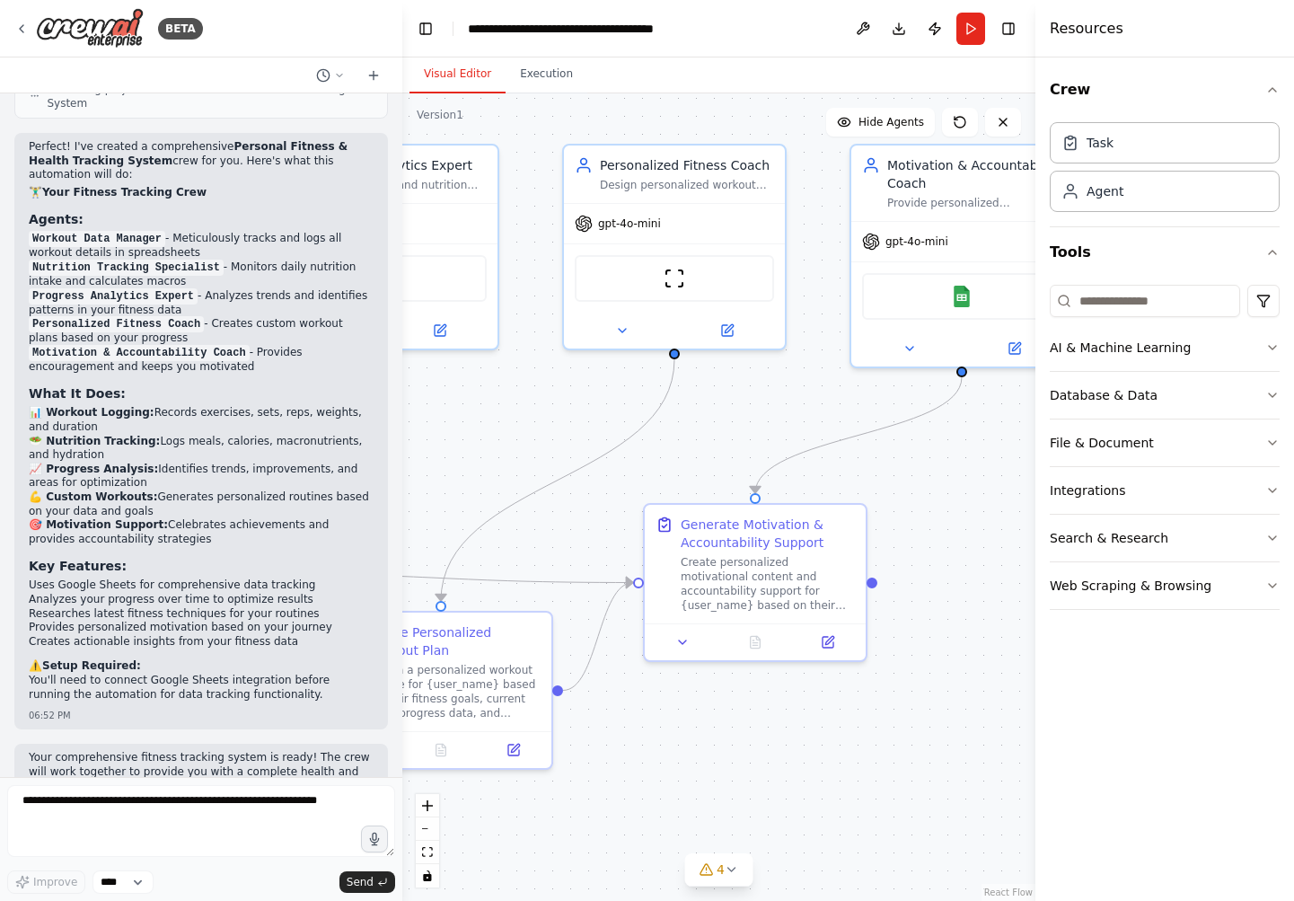
drag, startPoint x: 740, startPoint y: 500, endPoint x: 961, endPoint y: 490, distance: 221.2
click at [961, 490] on div ".deletable-edge-delete-btn { width: 20px; height: 20px; border: 0px solid #ffff…" at bounding box center [718, 496] width 633 height 807
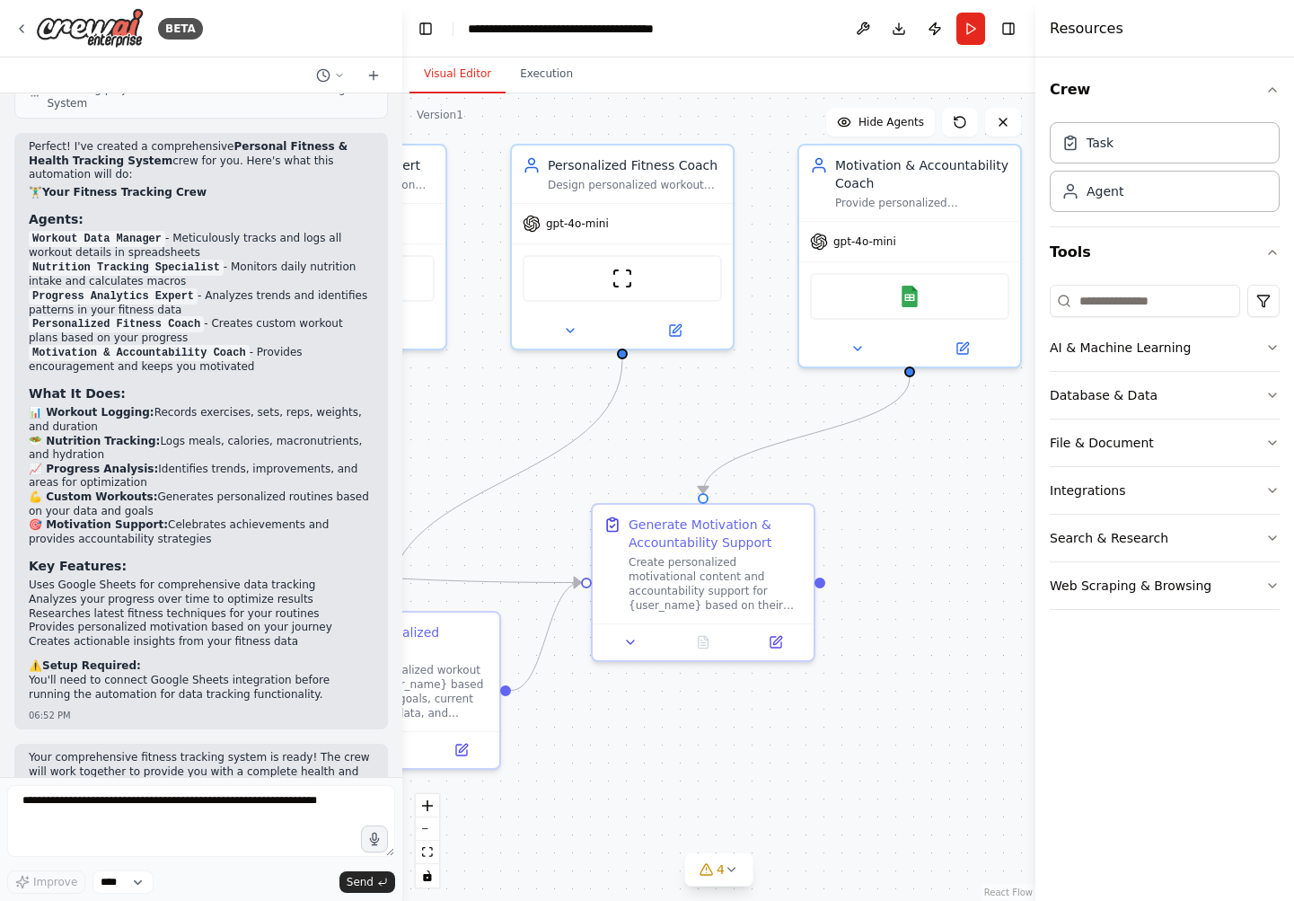
drag, startPoint x: 949, startPoint y: 462, endPoint x: 881, endPoint y: 461, distance: 68.3
click at [881, 461] on div ".deletable-edge-delete-btn { width: 20px; height: 20px; border: 0px solid #ffff…" at bounding box center [718, 496] width 633 height 807
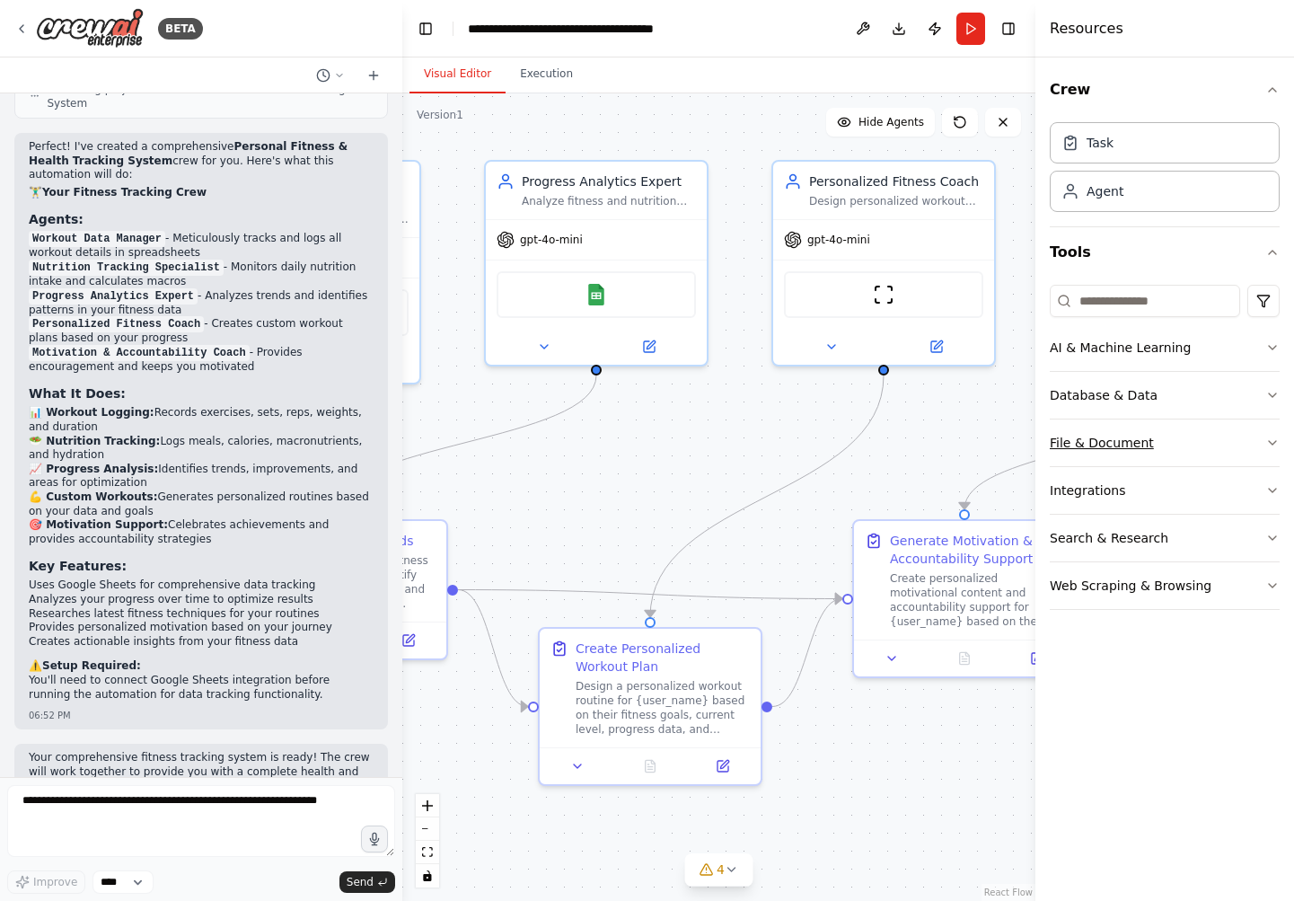
drag, startPoint x: 708, startPoint y: 401, endPoint x: 1165, endPoint y: 450, distance: 459.7
click at [1165, 450] on div "BETA Set up a crew that tracks your workouts, monitors nutrition intake, analyz…" at bounding box center [647, 450] width 1294 height 901
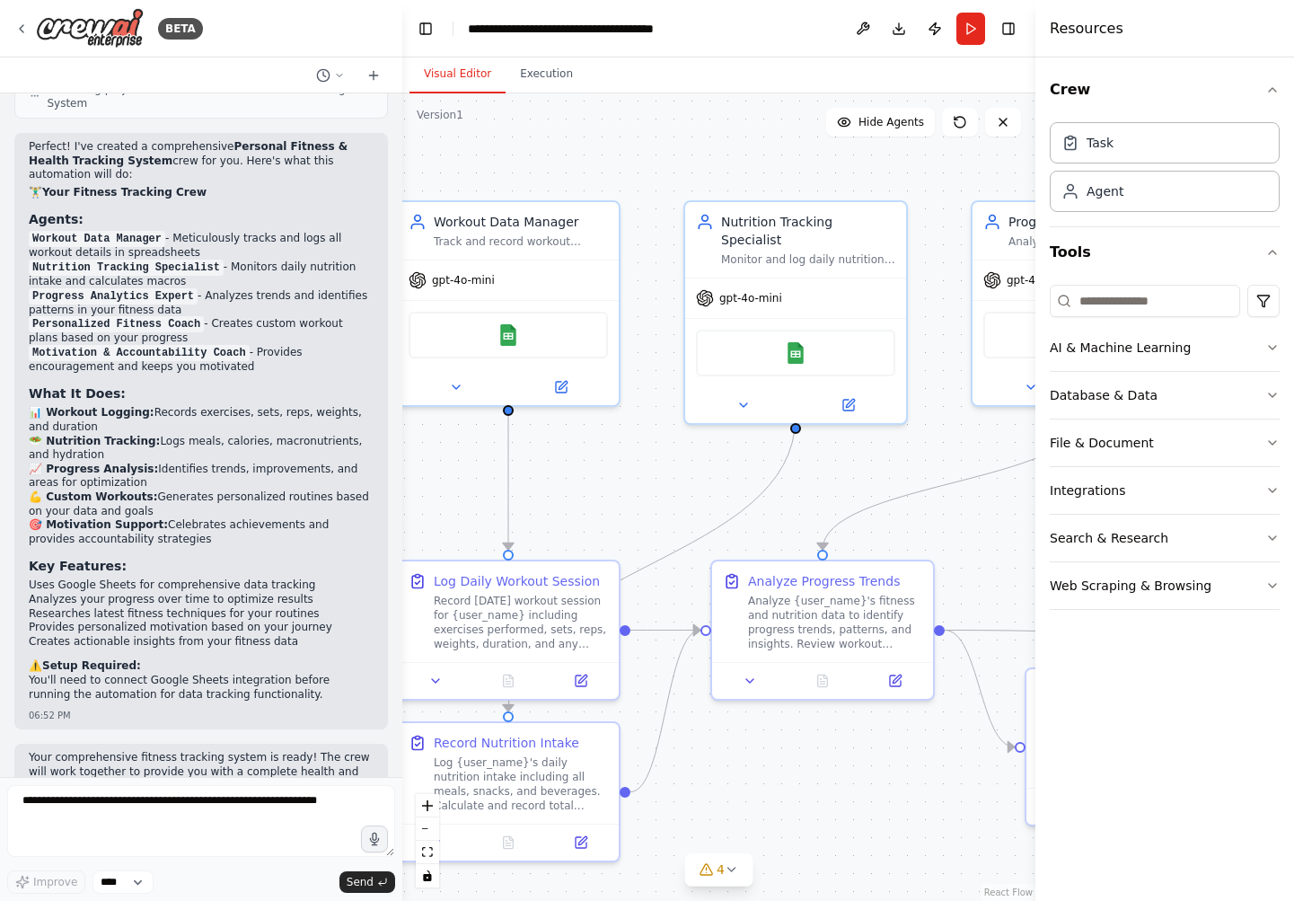
drag, startPoint x: 625, startPoint y: 442, endPoint x: 949, endPoint y: 451, distance: 324.4
click at [949, 451] on div ".deletable-edge-delete-btn { width: 20px; height: 20px; border: 0px solid #ffff…" at bounding box center [718, 496] width 633 height 807
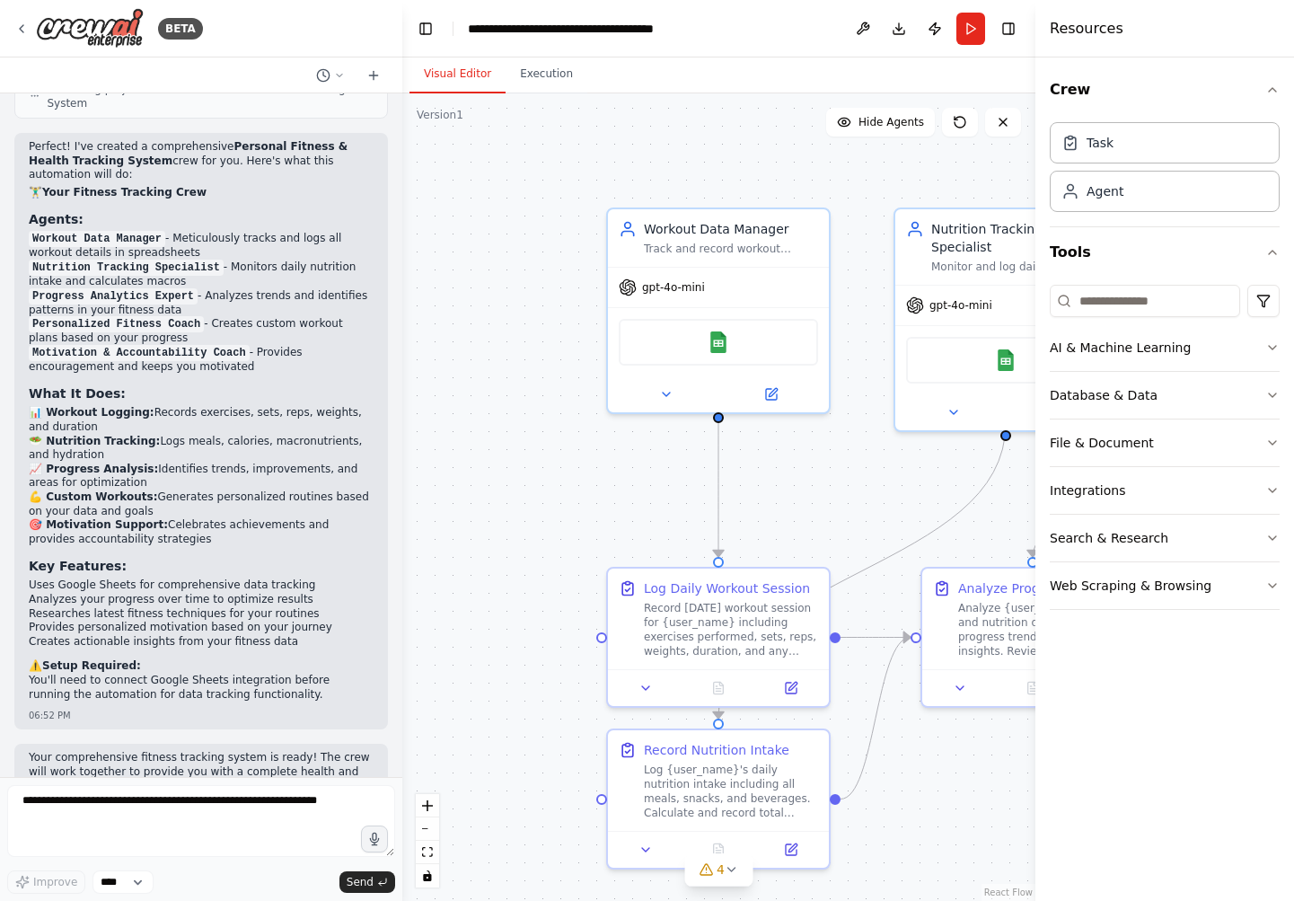
drag, startPoint x: 674, startPoint y: 439, endPoint x: 914, endPoint y: 449, distance: 240.9
click at [914, 449] on div ".deletable-edge-delete-btn { width: 20px; height: 20px; border: 0px solid #ffff…" at bounding box center [718, 496] width 633 height 807
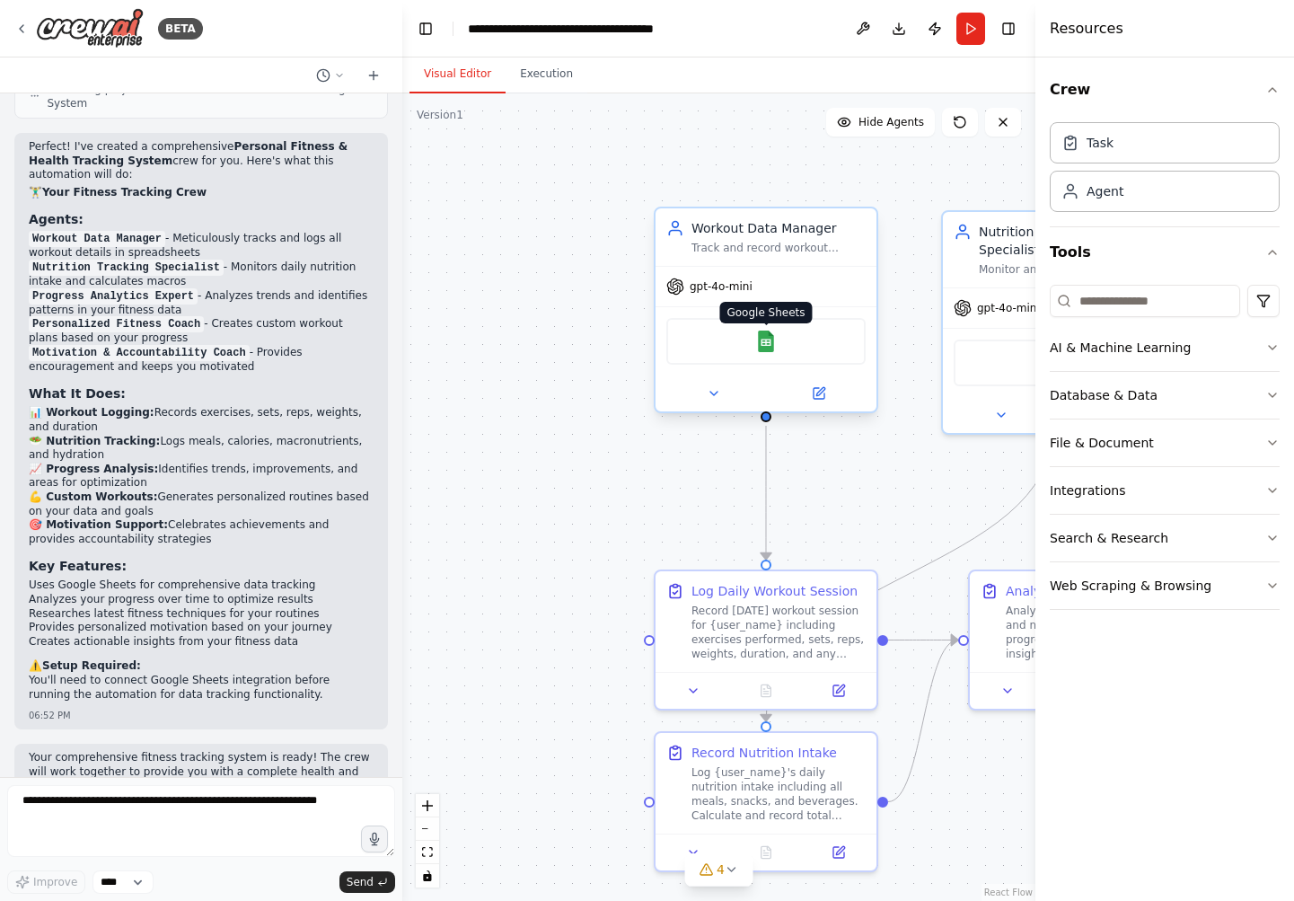
click at [759, 346] on img at bounding box center [766, 342] width 22 height 22
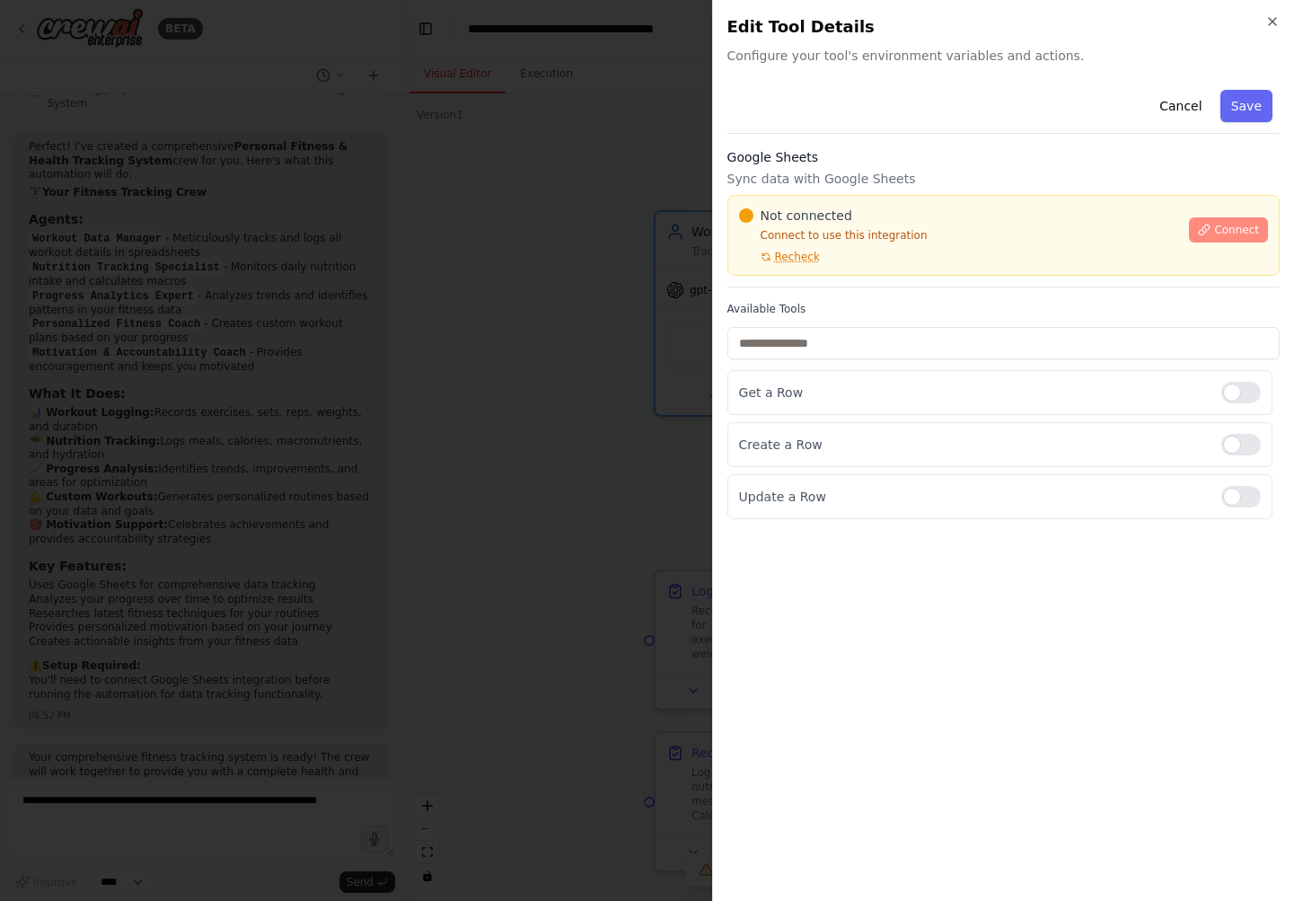
click at [1231, 229] on span "Connect" at bounding box center [1236, 230] width 45 height 14
click at [817, 303] on label "Available Tools" at bounding box center [1004, 309] width 552 height 14
click at [966, 264] on div "Not connected Connect to use this integration Recheck Connect" at bounding box center [1004, 235] width 552 height 81
click at [952, 270] on div "Not connected Connect to use this integration Recheck Connect" at bounding box center [1004, 235] width 552 height 81
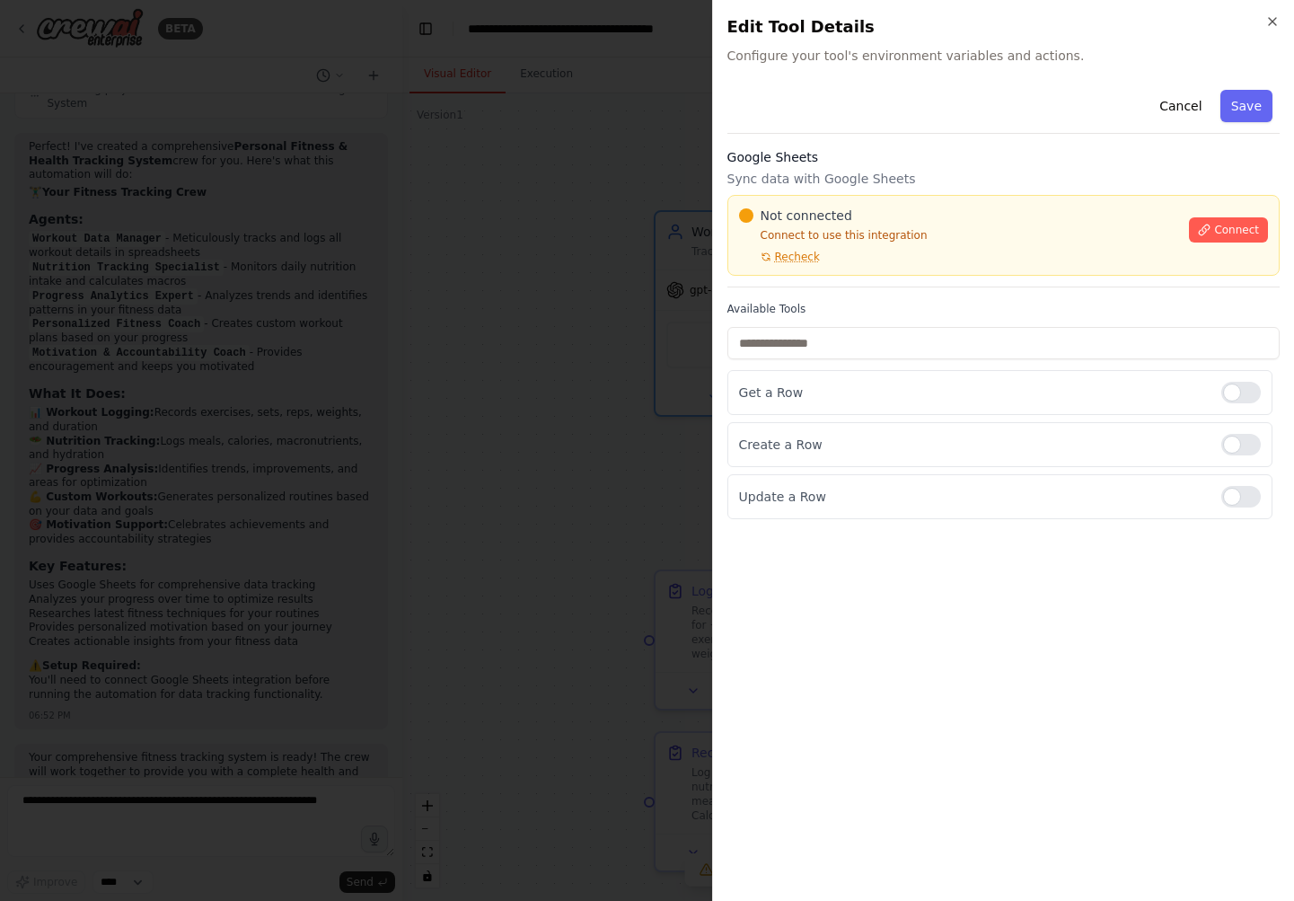
click at [961, 269] on div "Not connected Connect to use this integration Recheck Connect" at bounding box center [1004, 235] width 552 height 81
click at [966, 273] on div "Not connected Connect to use this integration Recheck Connect" at bounding box center [1004, 235] width 552 height 81
click at [964, 259] on div "Not connected Connect to use this integration Recheck" at bounding box center [959, 235] width 440 height 57
click at [461, 154] on div at bounding box center [647, 450] width 1294 height 901
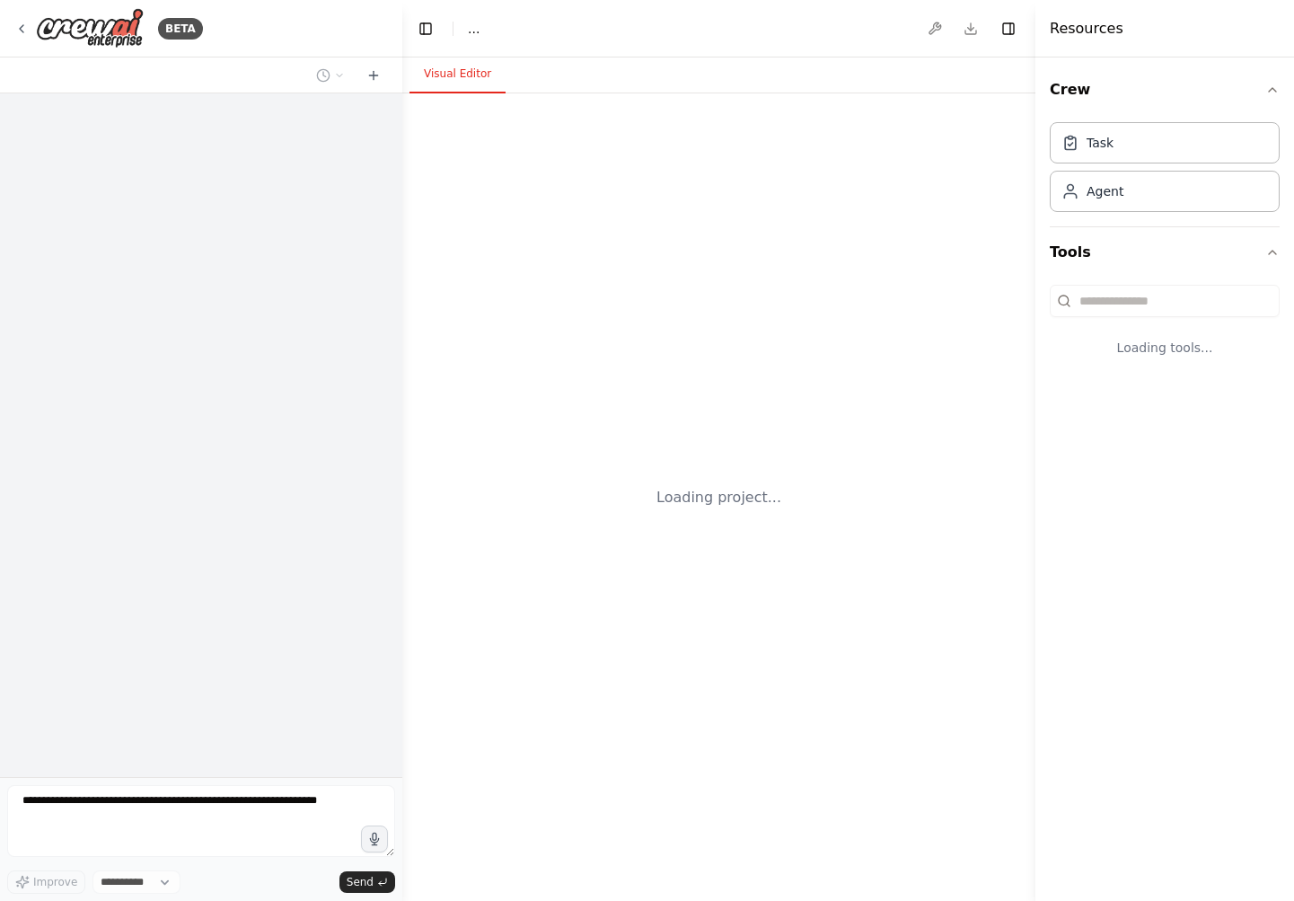
select select "****"
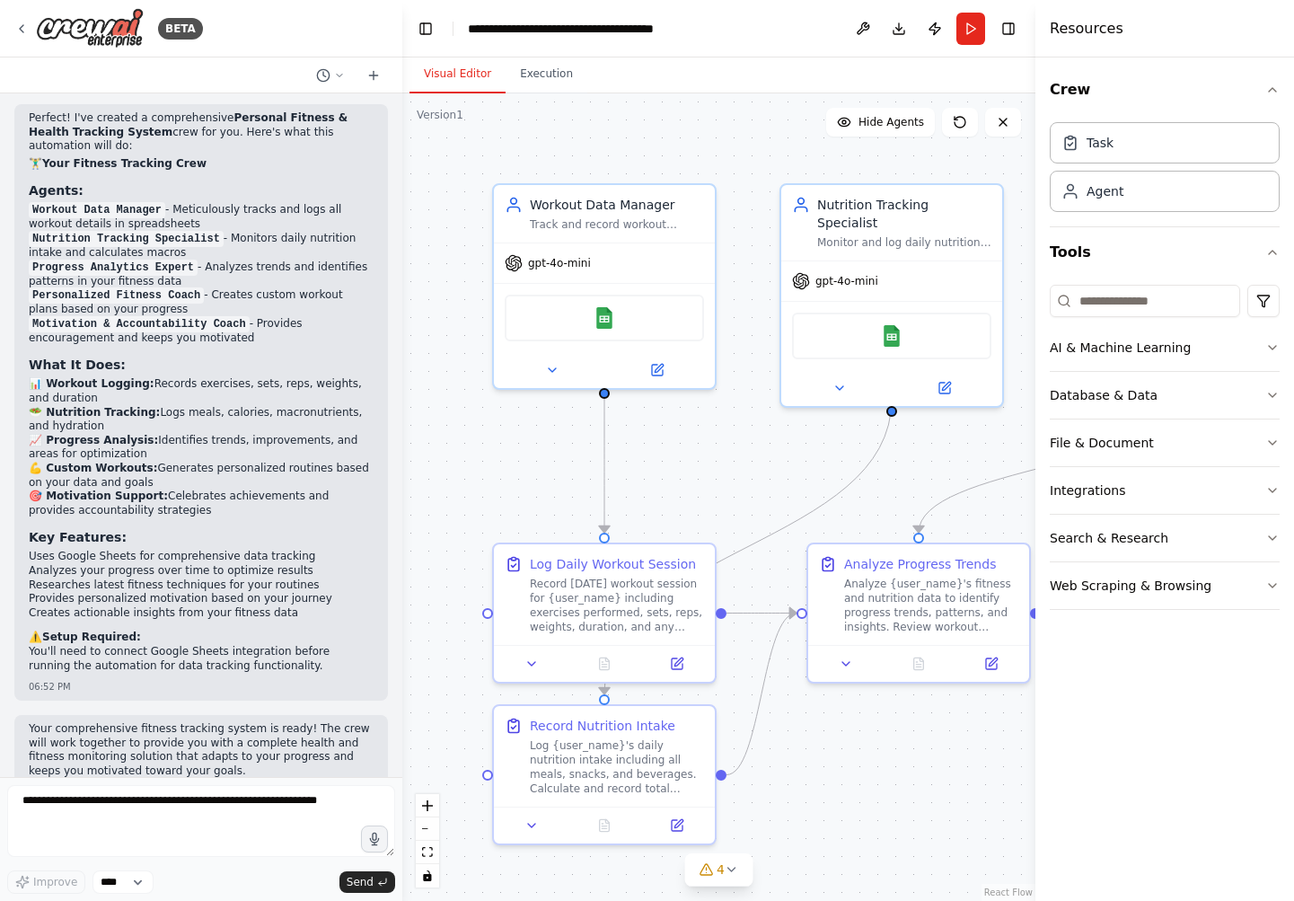
scroll to position [1445, 0]
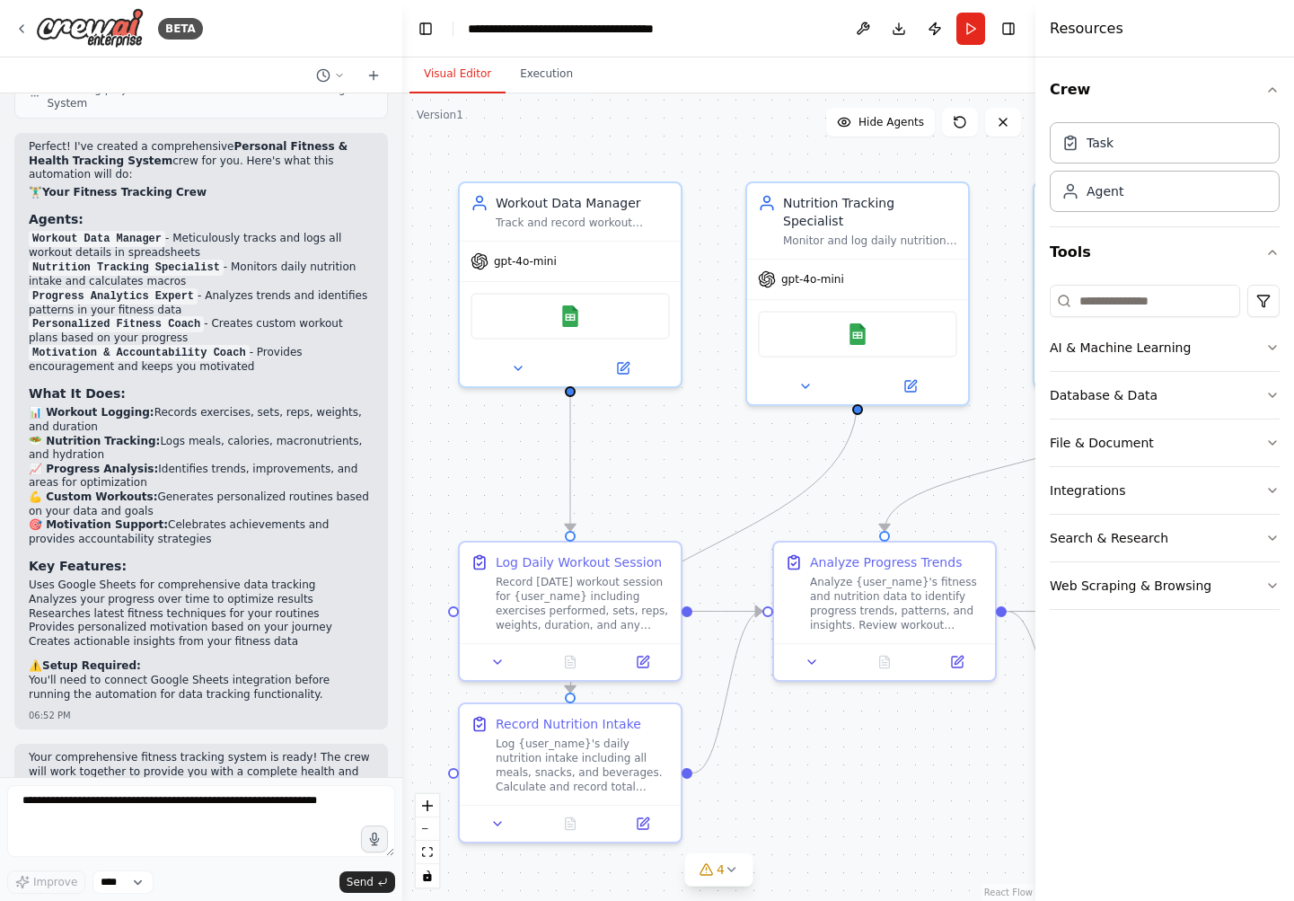
drag, startPoint x: 465, startPoint y: 489, endPoint x: 438, endPoint y: 483, distance: 27.5
click at [438, 483] on div ".deletable-edge-delete-btn { width: 20px; height: 20px; border: 0px solid #ffff…" at bounding box center [718, 496] width 633 height 807
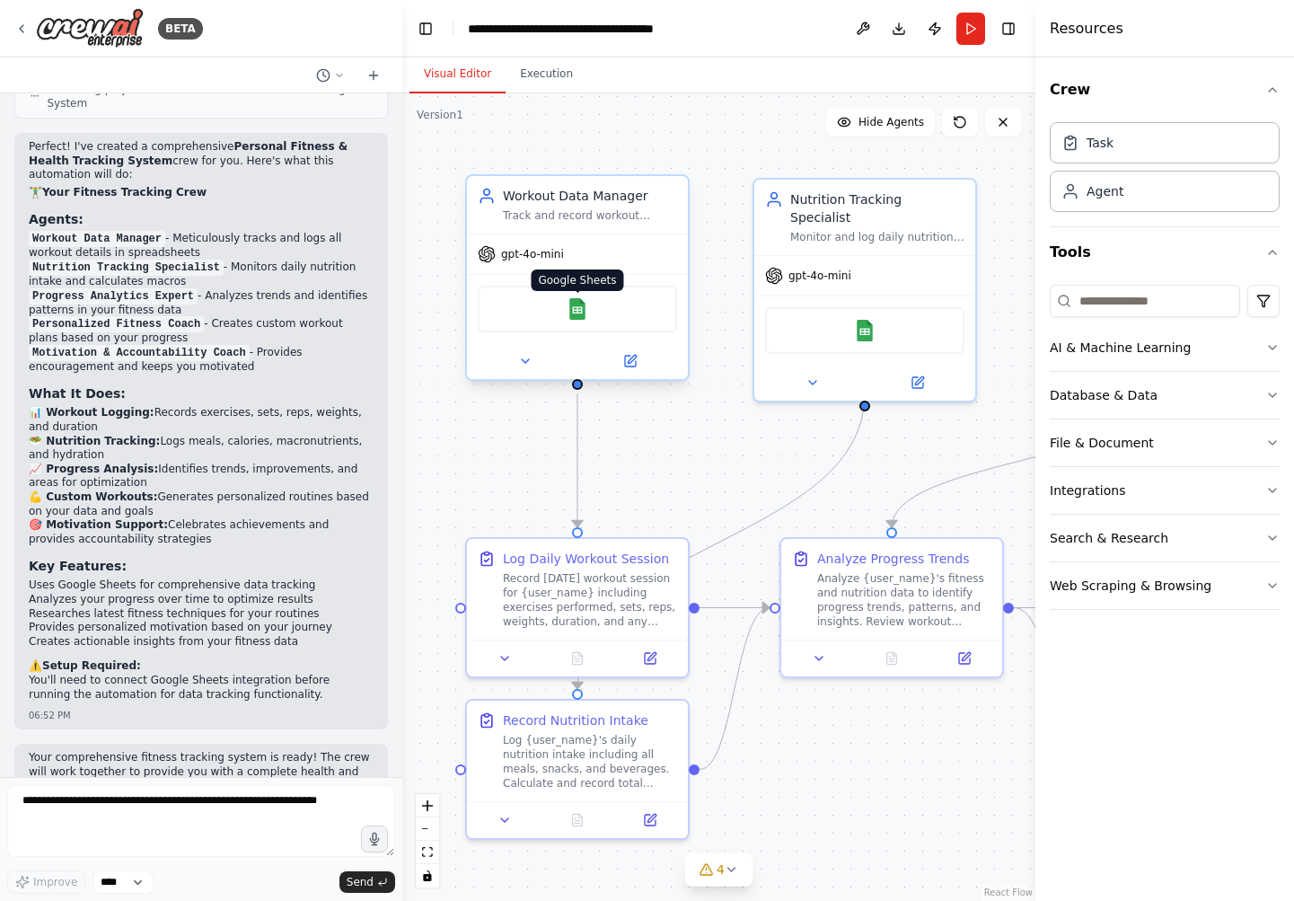
click at [578, 313] on img at bounding box center [578, 309] width 22 height 22
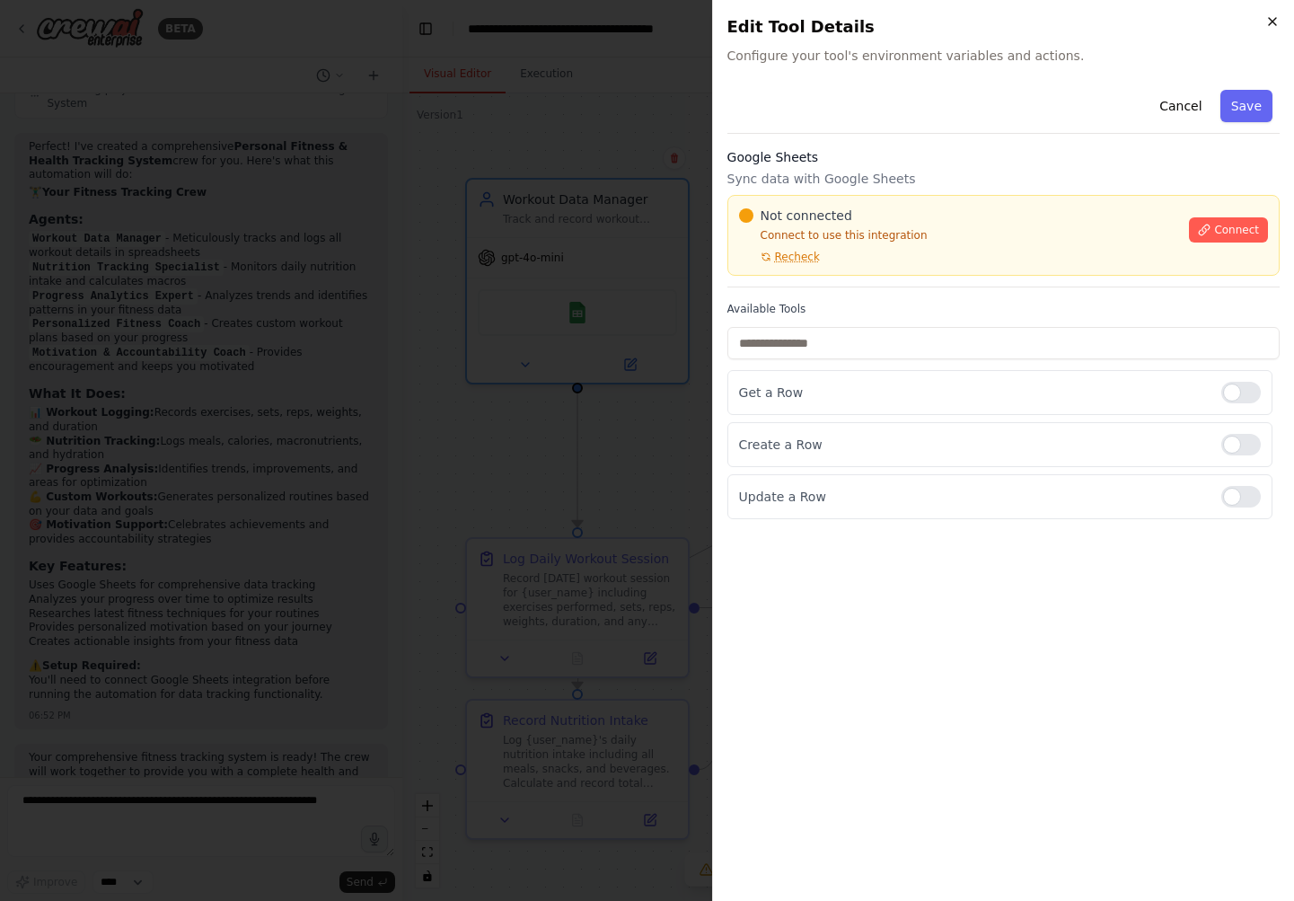
click at [1271, 22] on icon "button" at bounding box center [1273, 21] width 14 height 14
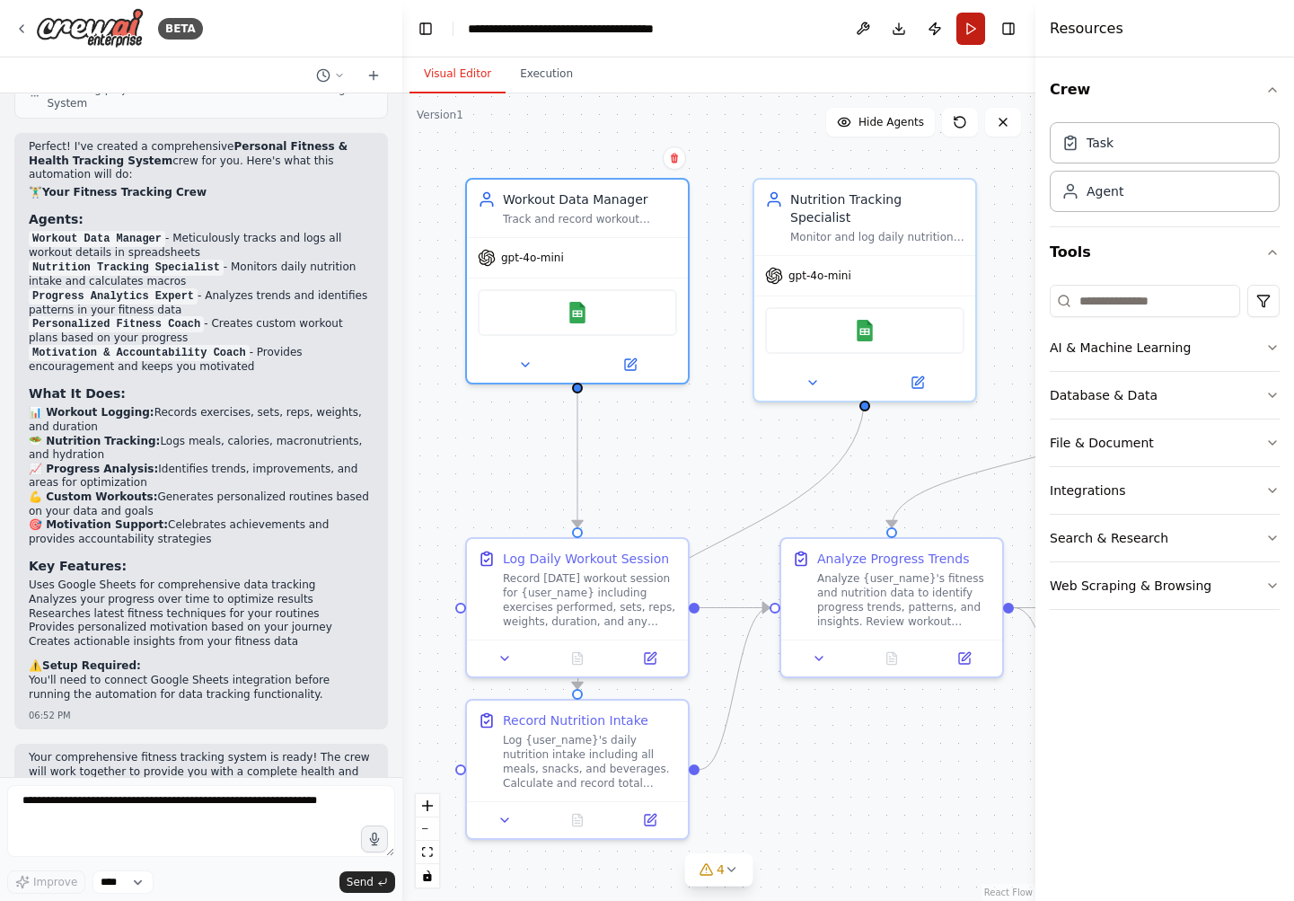
click at [972, 31] on button "Run" at bounding box center [971, 29] width 29 height 32
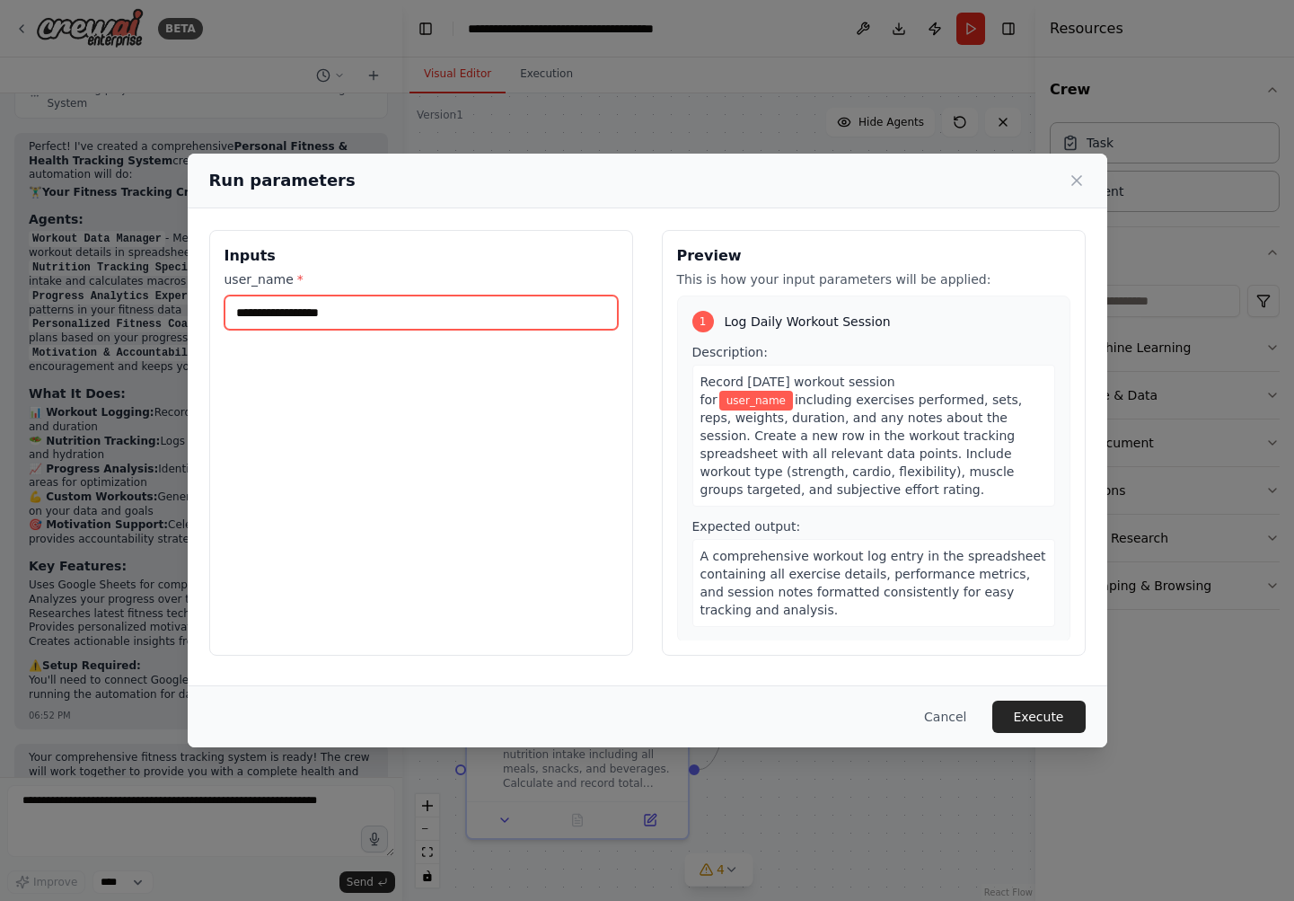
click at [291, 317] on input "user_name *" at bounding box center [421, 312] width 393 height 34
type input "*****"
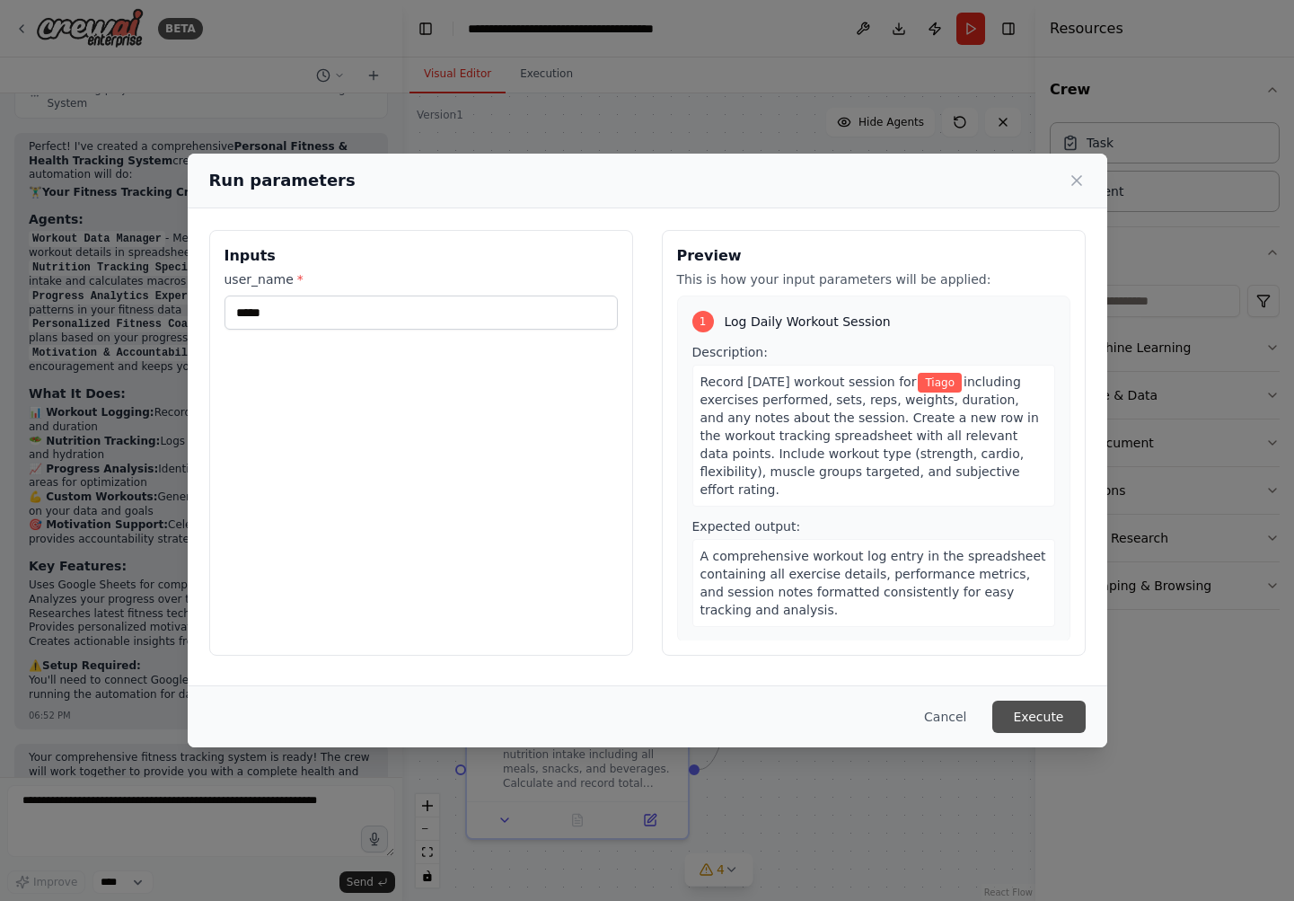
click at [1024, 717] on button "Execute" at bounding box center [1038, 717] width 93 height 32
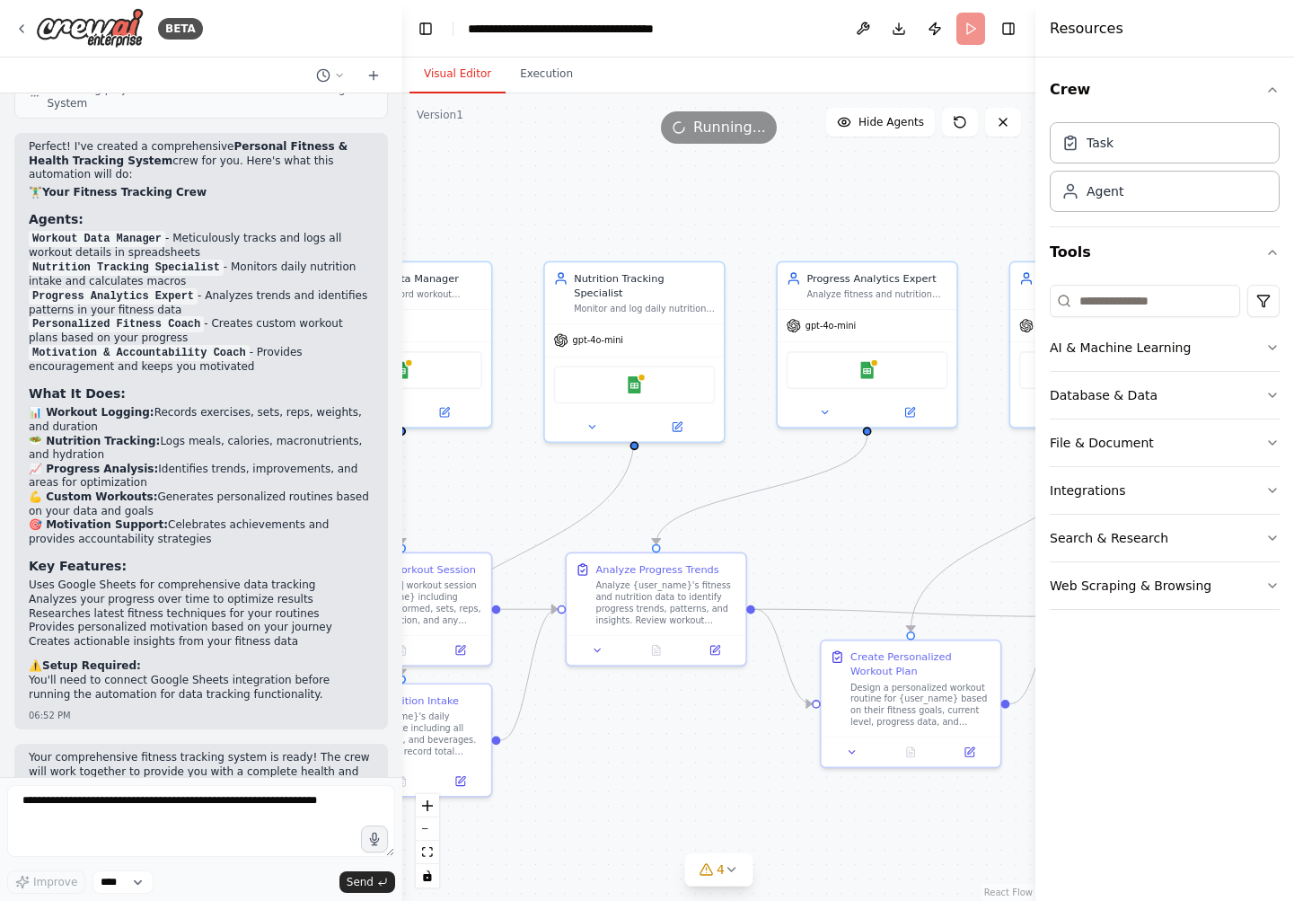
drag, startPoint x: 864, startPoint y: 761, endPoint x: 642, endPoint y: 737, distance: 223.1
click at [642, 737] on div ".deletable-edge-delete-btn { width: 20px; height: 20px; border: 0px solid #ffff…" at bounding box center [718, 496] width 633 height 807
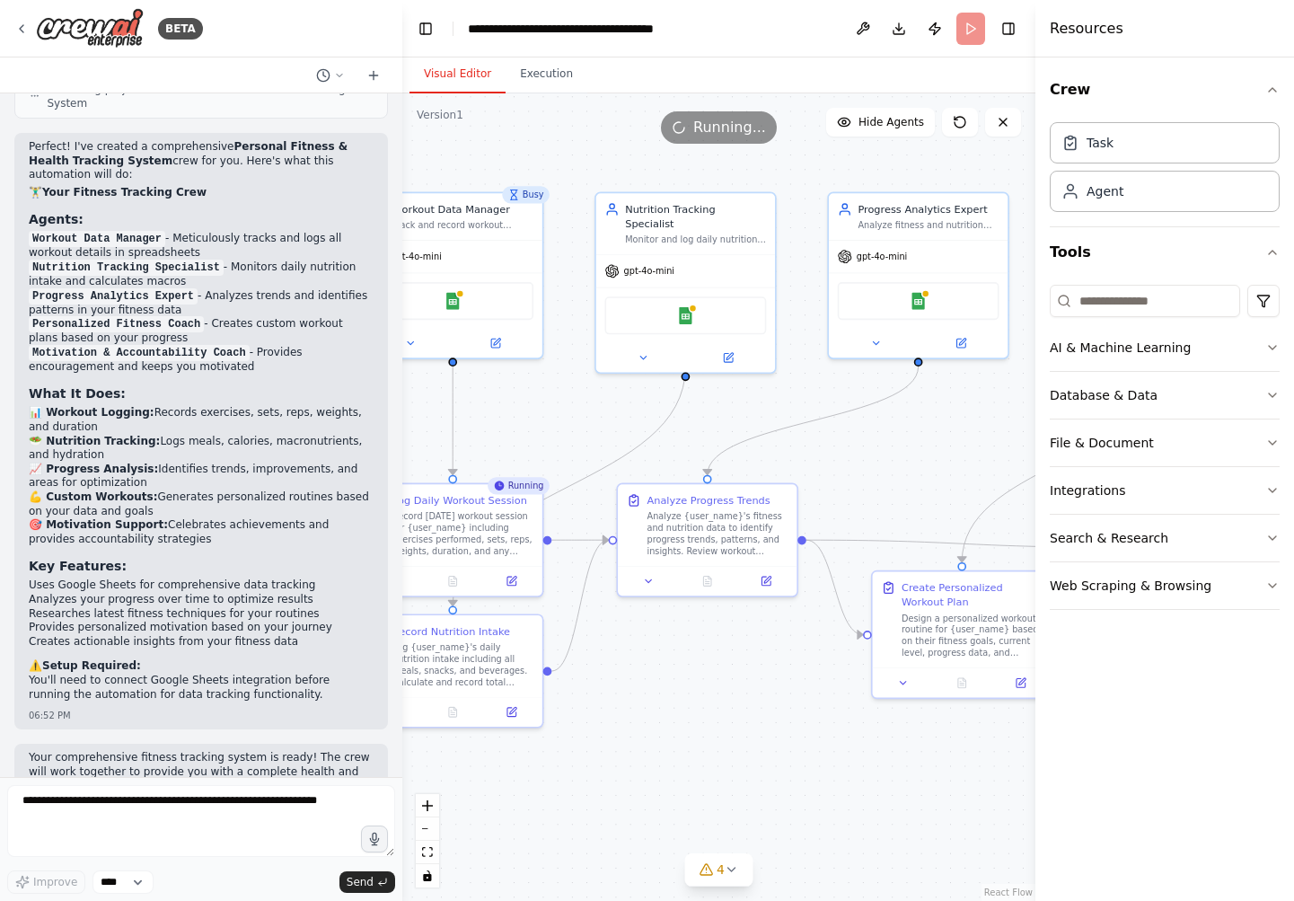
drag, startPoint x: 939, startPoint y: 823, endPoint x: 992, endPoint y: 754, distance: 86.4
click at [992, 754] on div ".deletable-edge-delete-btn { width: 20px; height: 20px; border: 0px solid #ffff…" at bounding box center [718, 496] width 633 height 807
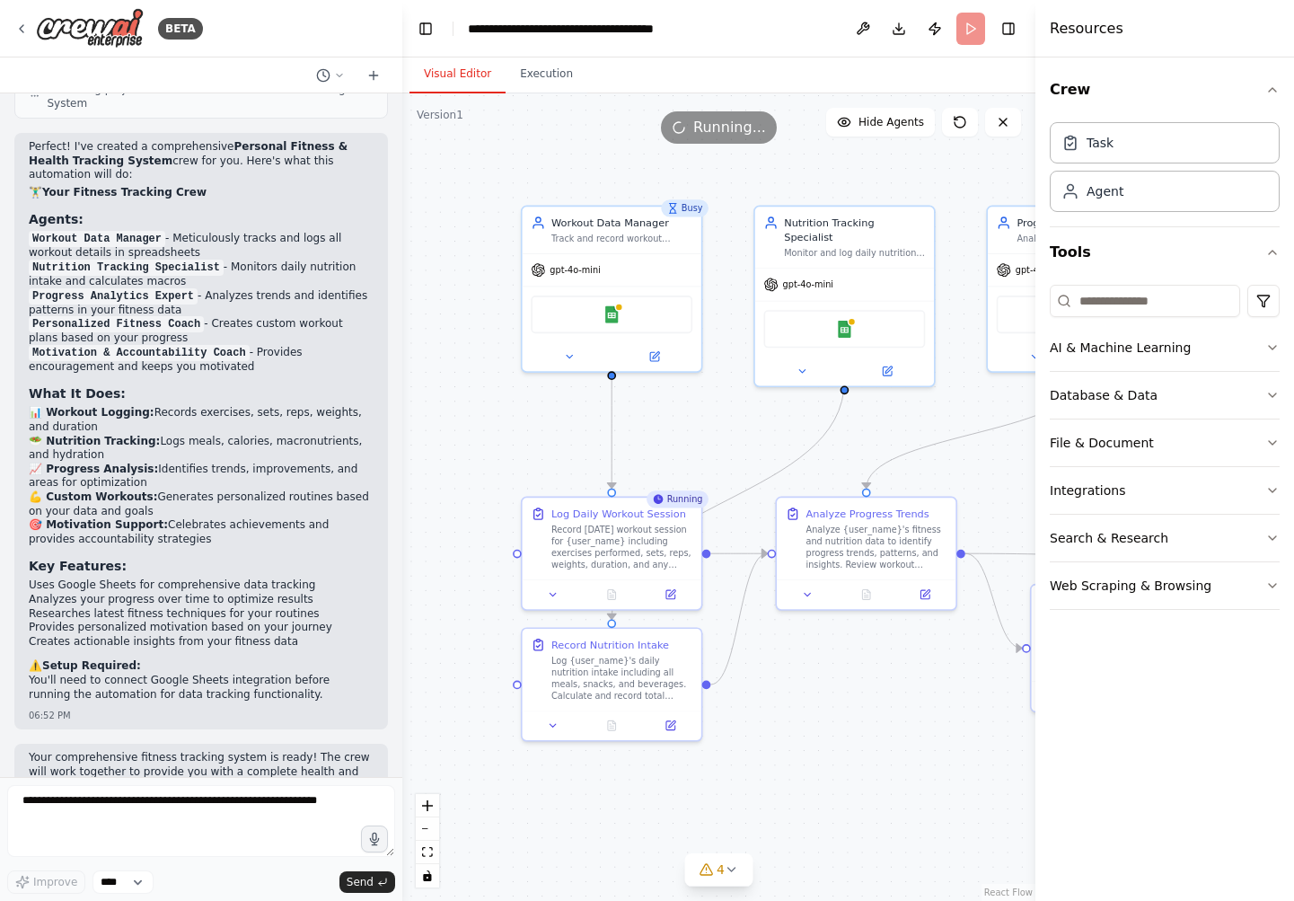
drag, startPoint x: 757, startPoint y: 693, endPoint x: 916, endPoint y: 707, distance: 159.5
click at [916, 707] on div ".deletable-edge-delete-btn { width: 20px; height: 20px; border: 0px solid #ffff…" at bounding box center [718, 496] width 633 height 807
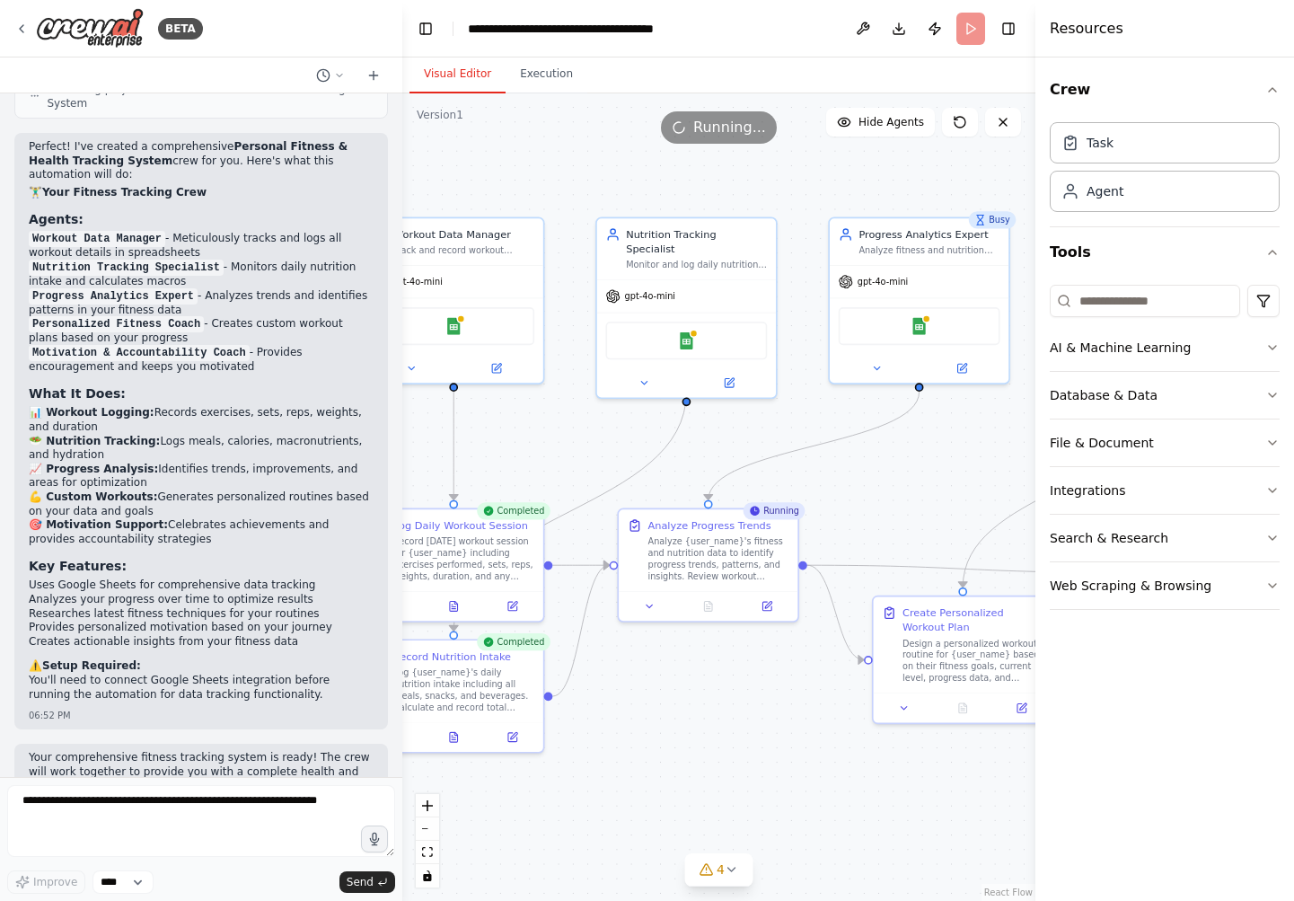
drag, startPoint x: 760, startPoint y: 425, endPoint x: 602, endPoint y: 437, distance: 158.5
click at [602, 437] on div ".deletable-edge-delete-btn { width: 20px; height: 20px; border: 0px solid #ffff…" at bounding box center [718, 496] width 633 height 807
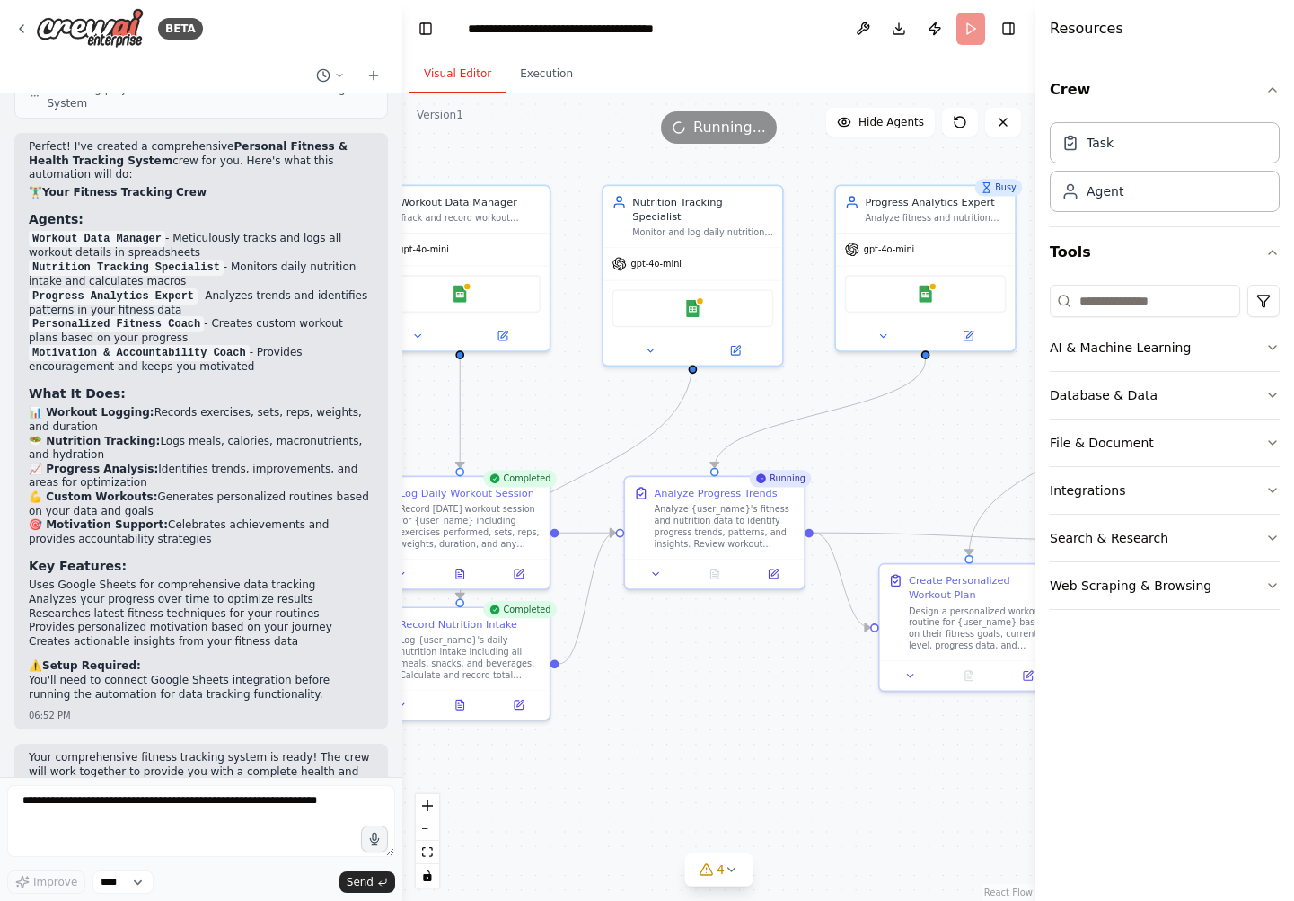
drag, startPoint x: 885, startPoint y: 489, endPoint x: 894, endPoint y: 454, distance: 35.3
click at [894, 454] on div ".deletable-edge-delete-btn { width: 20px; height: 20px; border: 0px solid #ffff…" at bounding box center [718, 496] width 633 height 807
click at [463, 571] on icon at bounding box center [463, 571] width 4 height 0
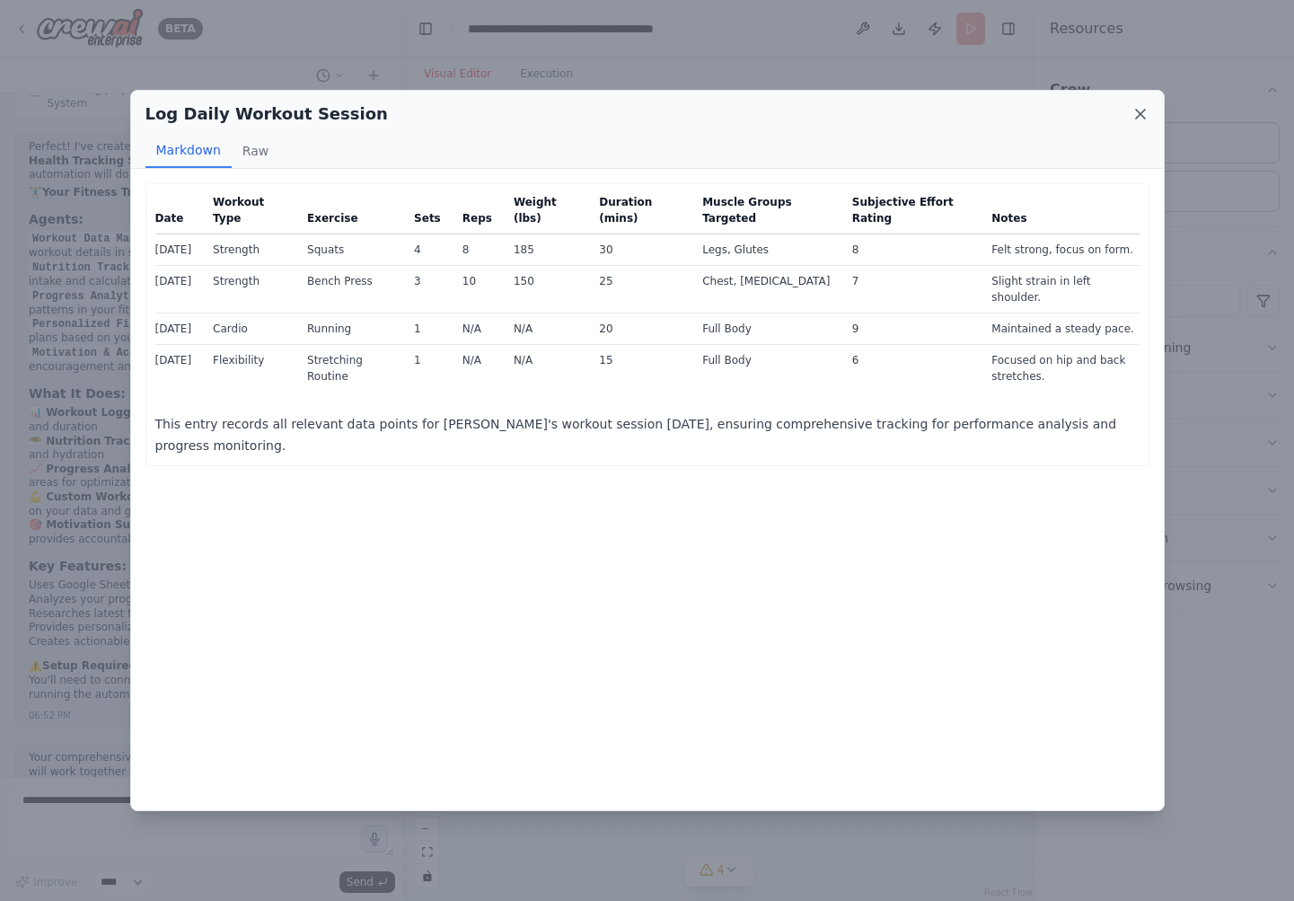
click at [1144, 112] on icon at bounding box center [1141, 114] width 18 height 18
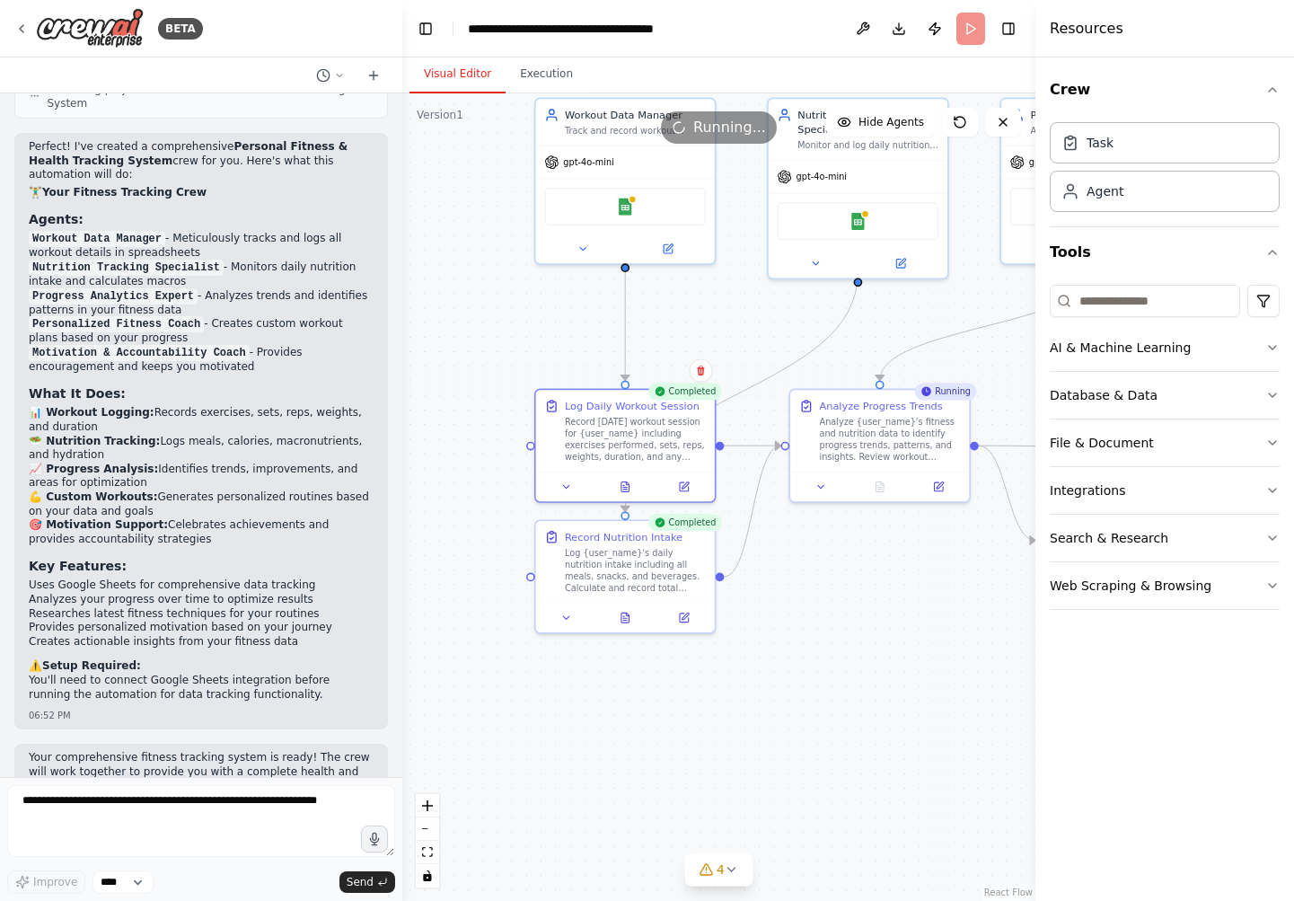
drag, startPoint x: 733, startPoint y: 399, endPoint x: 905, endPoint y: 309, distance: 194.4
click at [905, 309] on div ".deletable-edge-delete-btn { width: 20px; height: 20px; border: 0px solid #ffff…" at bounding box center [718, 496] width 633 height 807
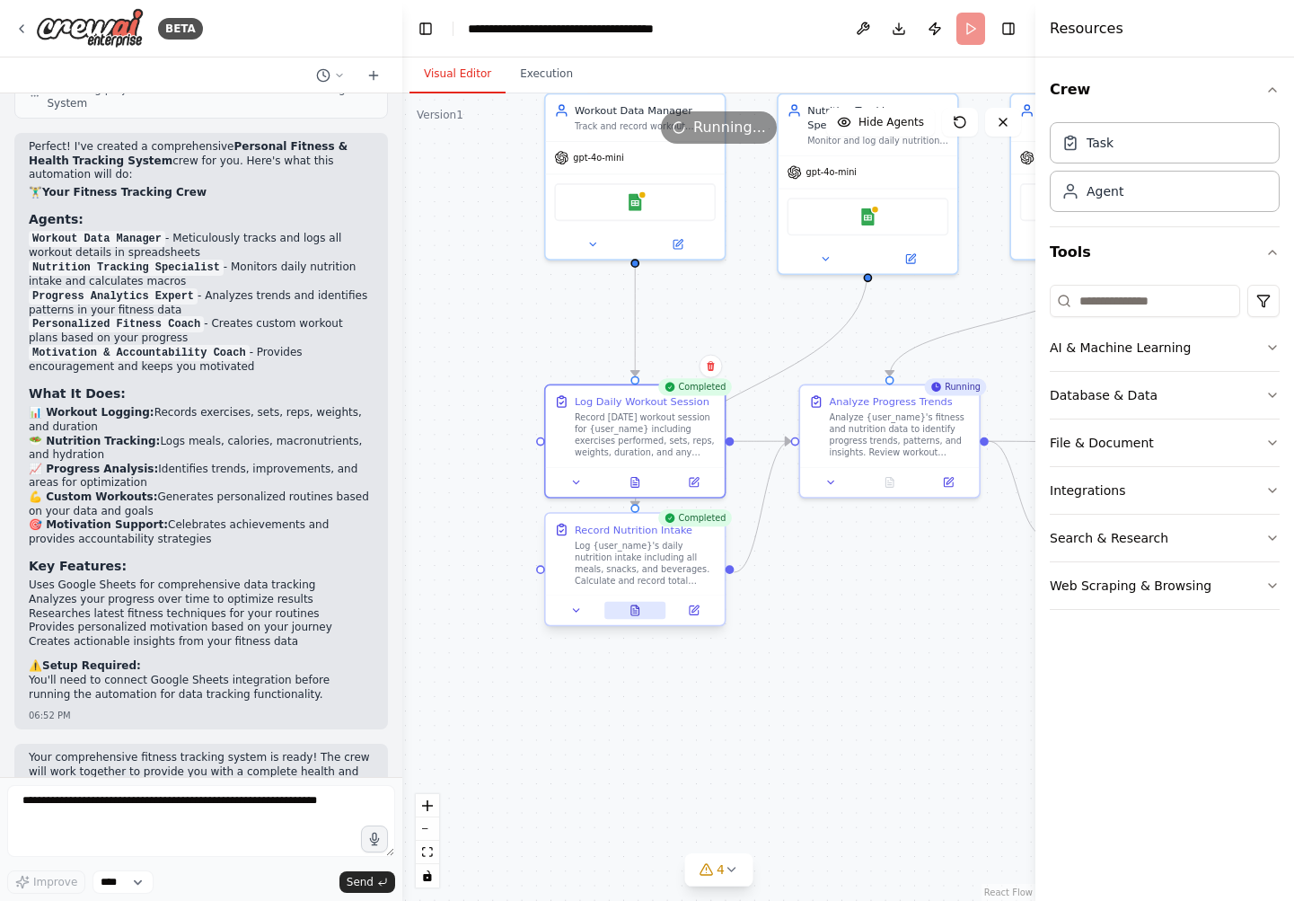
click at [634, 614] on icon at bounding box center [635, 610] width 8 height 10
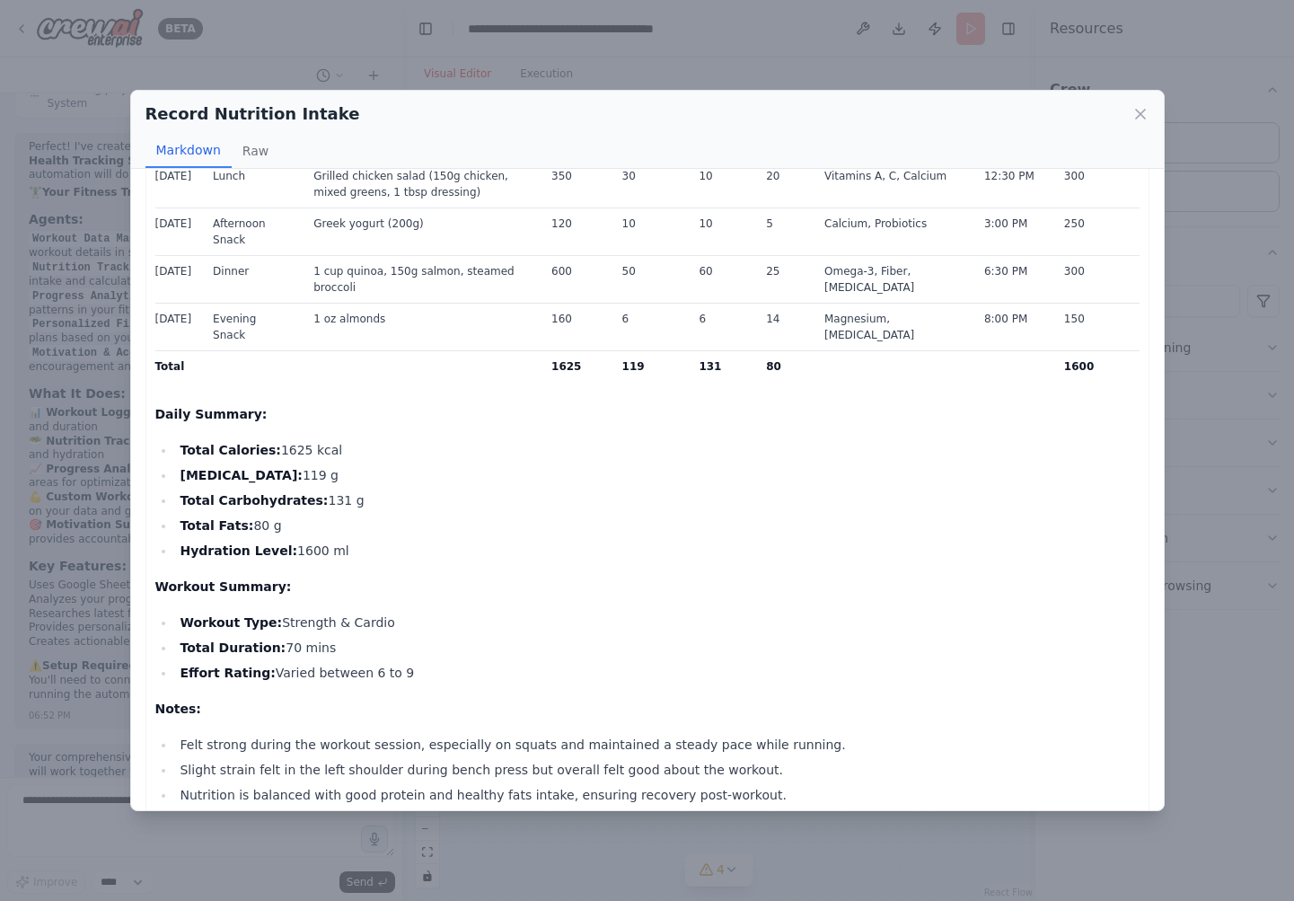
scroll to position [0, 0]
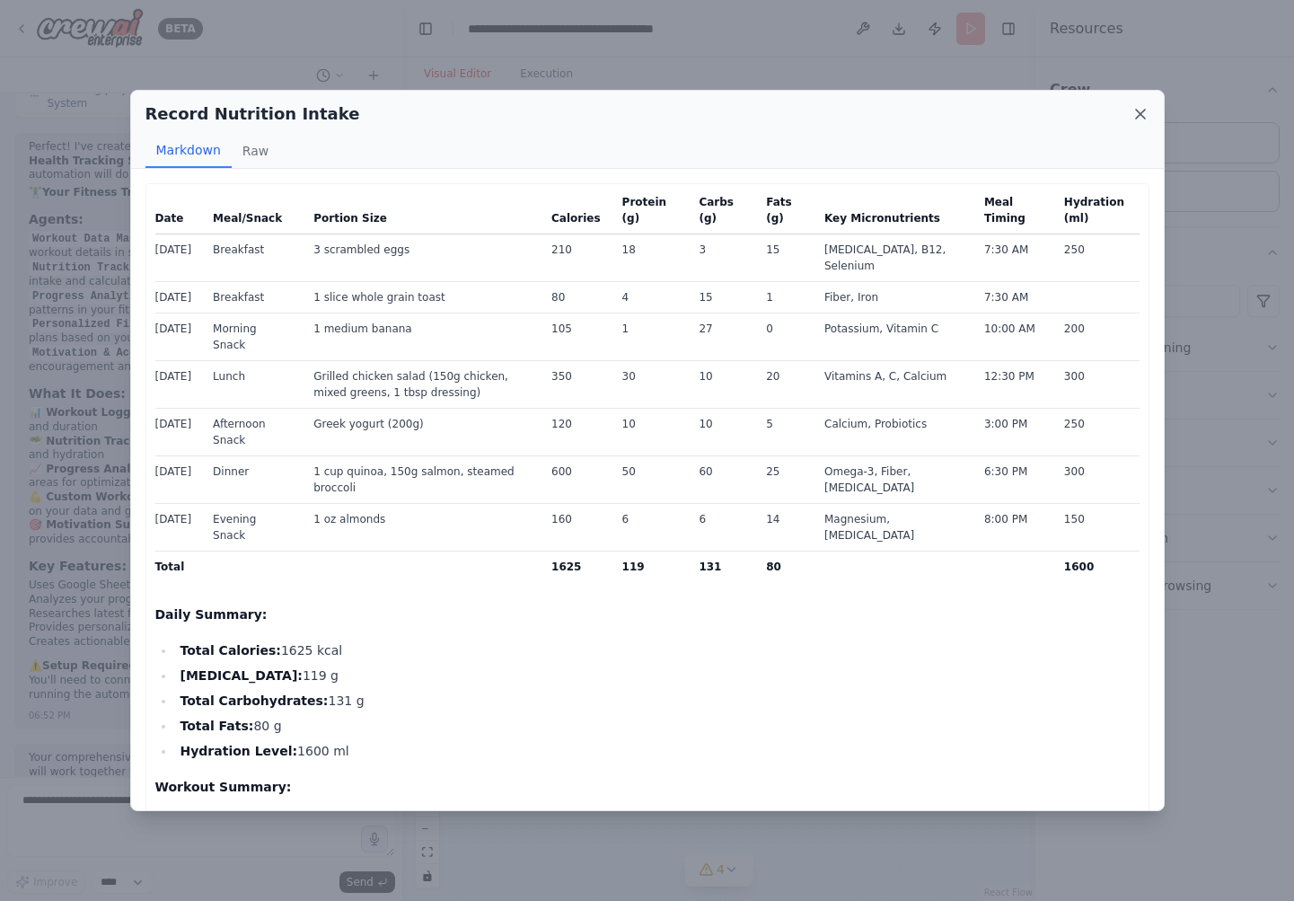
click at [1132, 113] on icon at bounding box center [1141, 114] width 18 height 18
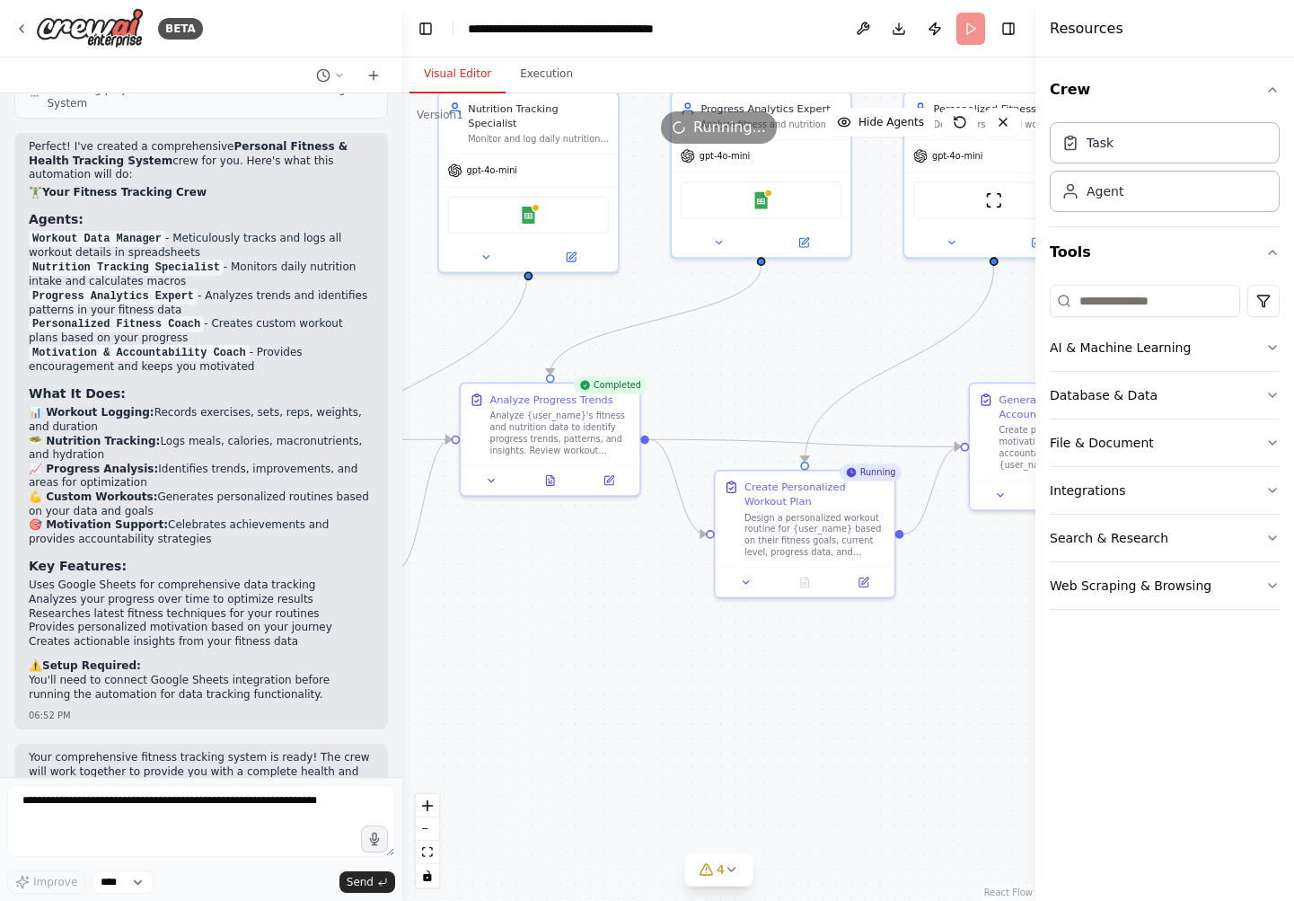
drag, startPoint x: 950, startPoint y: 298, endPoint x: 610, endPoint y: 296, distance: 340.4
click at [610, 296] on div ".deletable-edge-delete-btn { width: 20px; height: 20px; border: 0px solid #ffff…" at bounding box center [718, 496] width 633 height 807
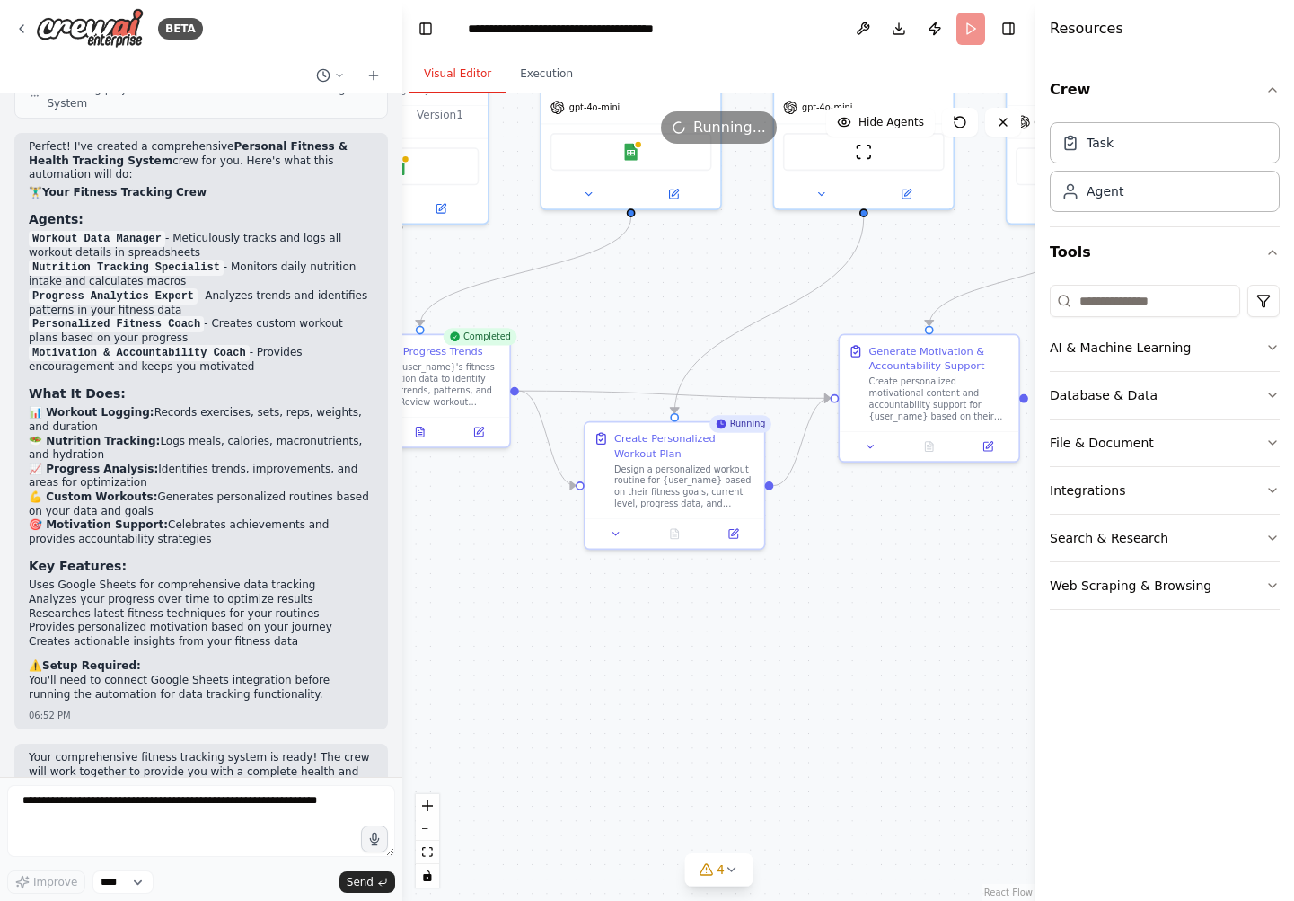
drag, startPoint x: 829, startPoint y: 378, endPoint x: 700, endPoint y: 330, distance: 138.1
click at [700, 330] on div ".deletable-edge-delete-btn { width: 20px; height: 20px; border: 0px solid #ffff…" at bounding box center [718, 496] width 633 height 807
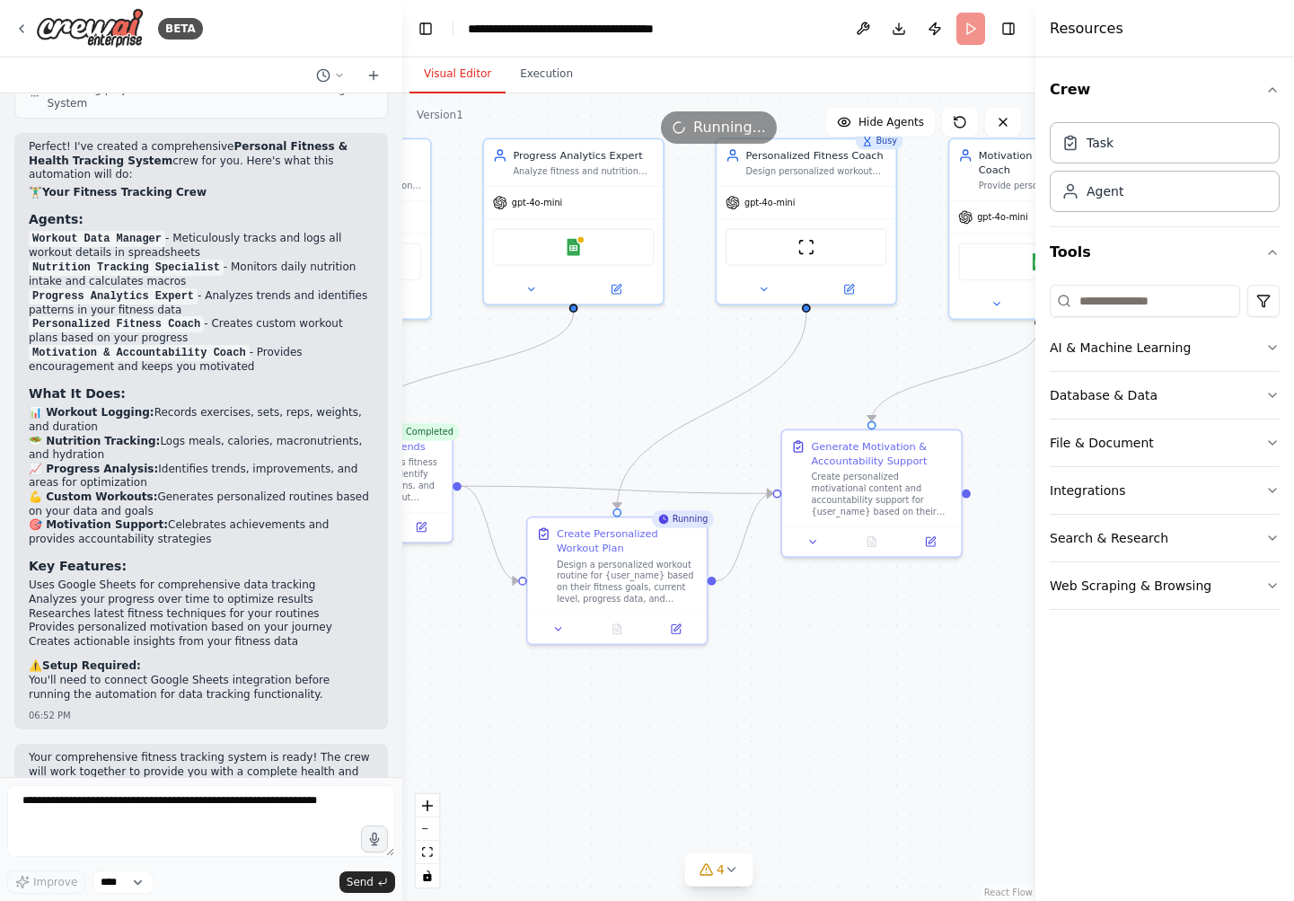
drag, startPoint x: 662, startPoint y: 288, endPoint x: 604, endPoint y: 384, distance: 111.2
click at [604, 384] on div ".deletable-edge-delete-btn { width: 20px; height: 20px; border: 0px solid #ffff…" at bounding box center [718, 496] width 633 height 807
